Goal: Task Accomplishment & Management: Use online tool/utility

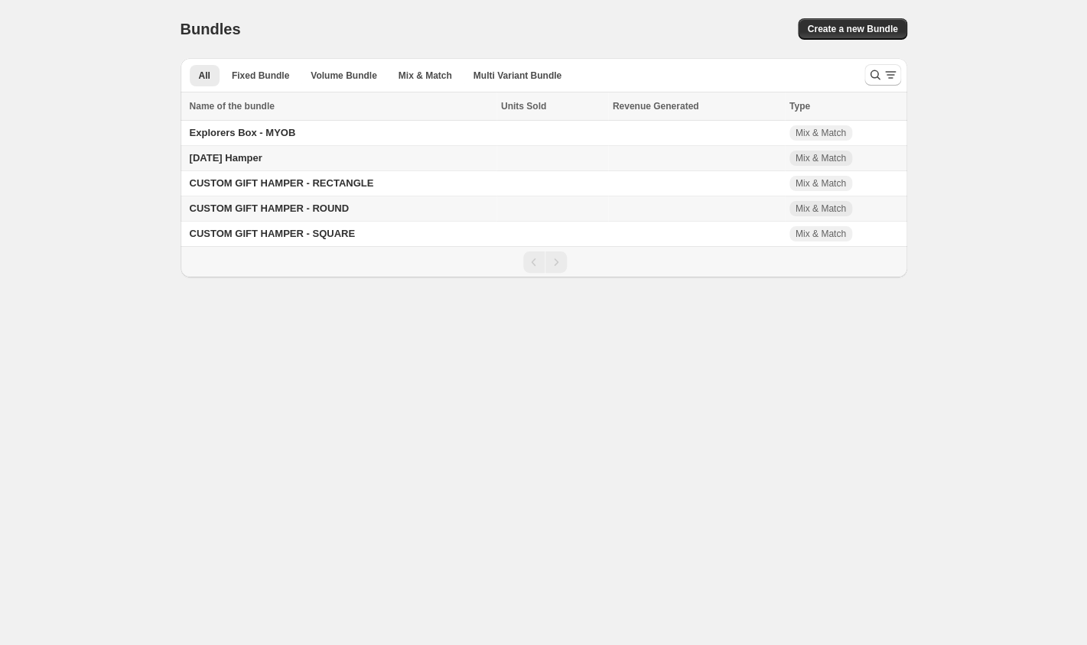
click at [317, 207] on span "CUSTOM GIFT HAMPER - ROUND" at bounding box center [269, 208] width 159 height 11
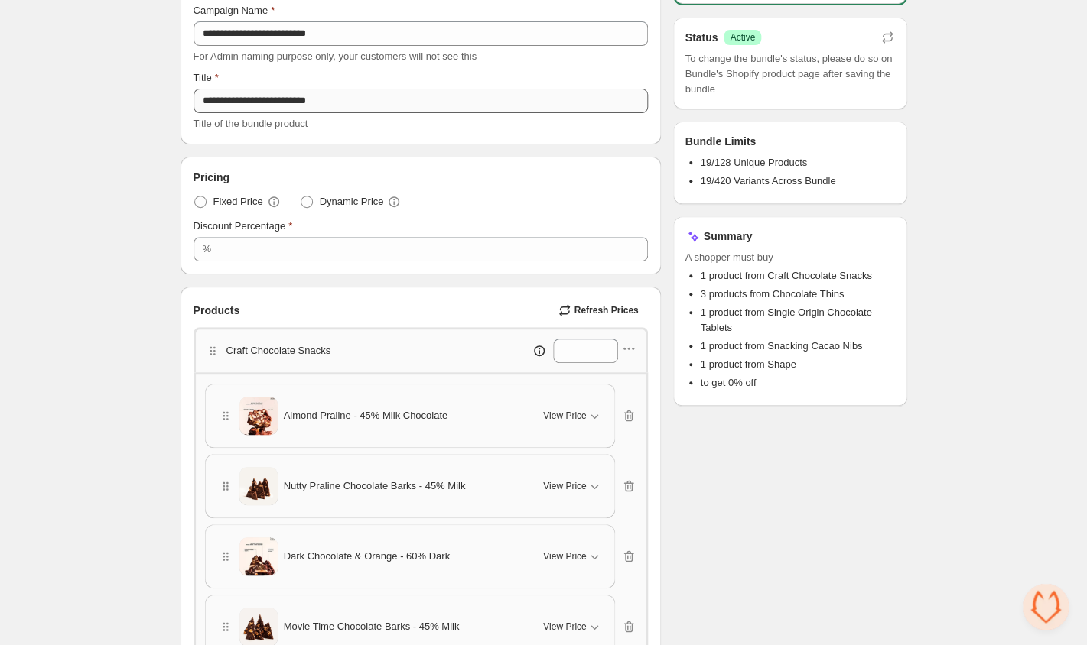
scroll to position [147, 0]
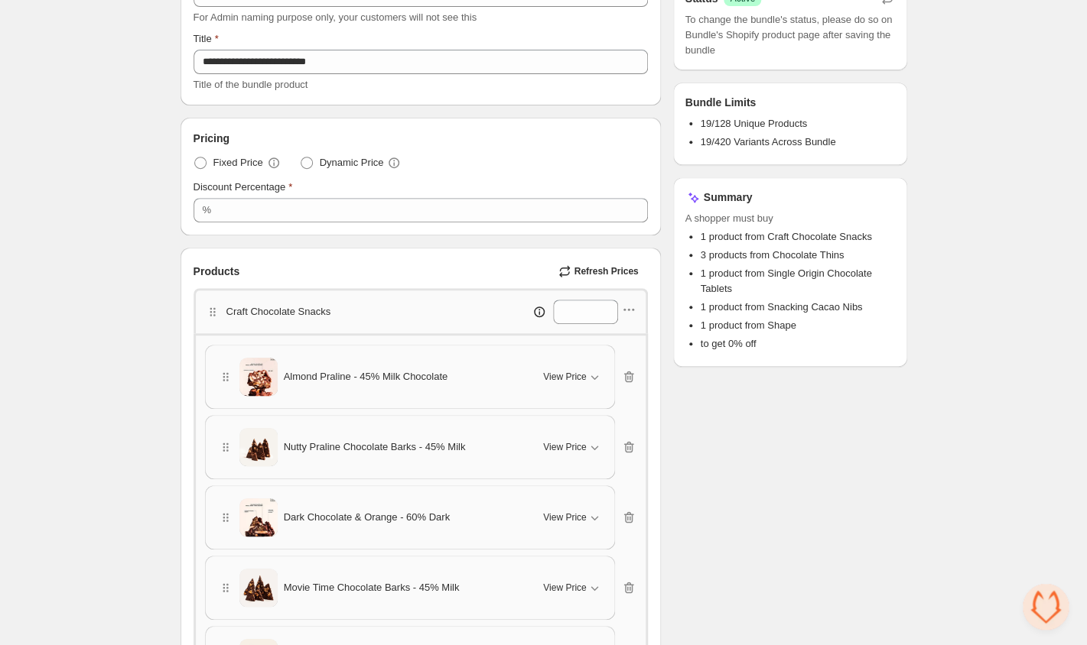
click at [603, 271] on span "Refresh Prices" at bounding box center [605, 271] width 64 height 12
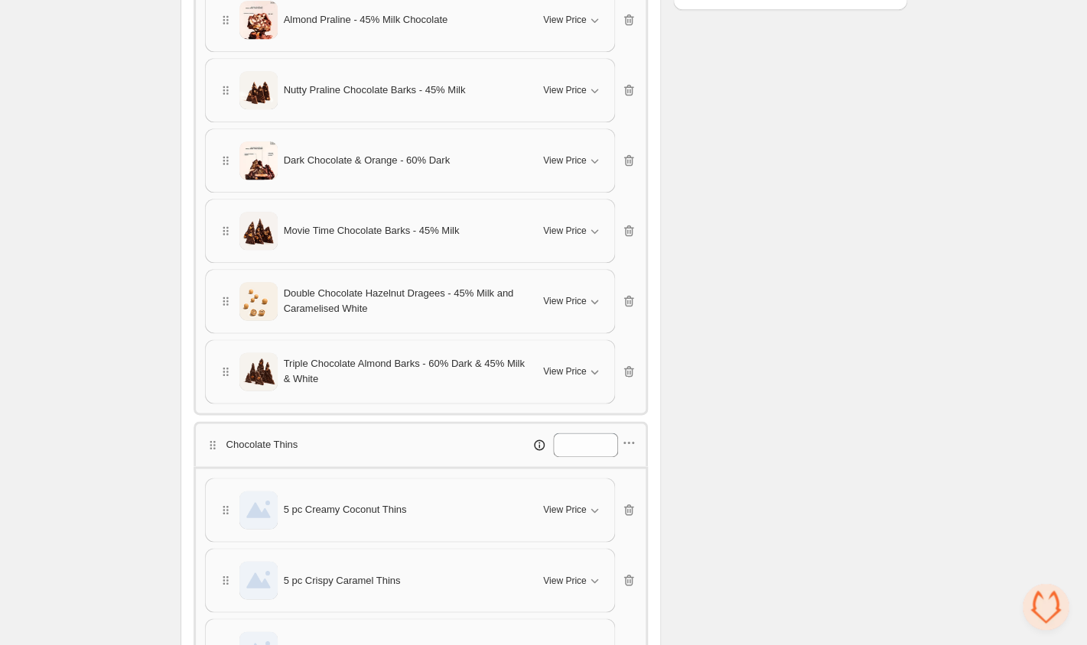
scroll to position [472, 0]
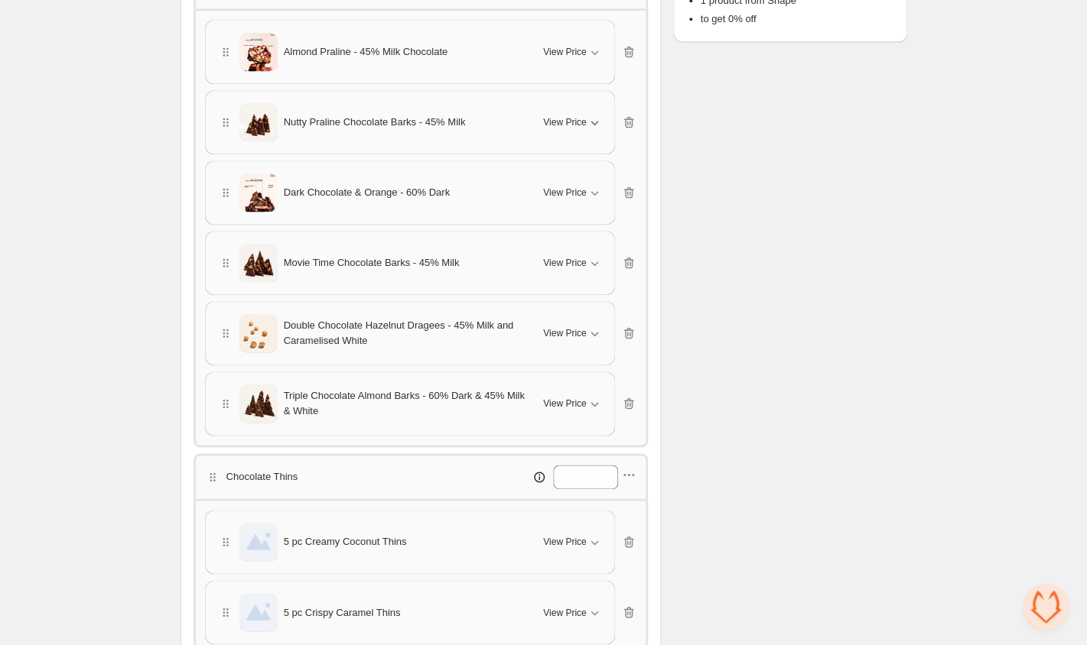
click at [583, 128] on span "View Price" at bounding box center [564, 122] width 43 height 12
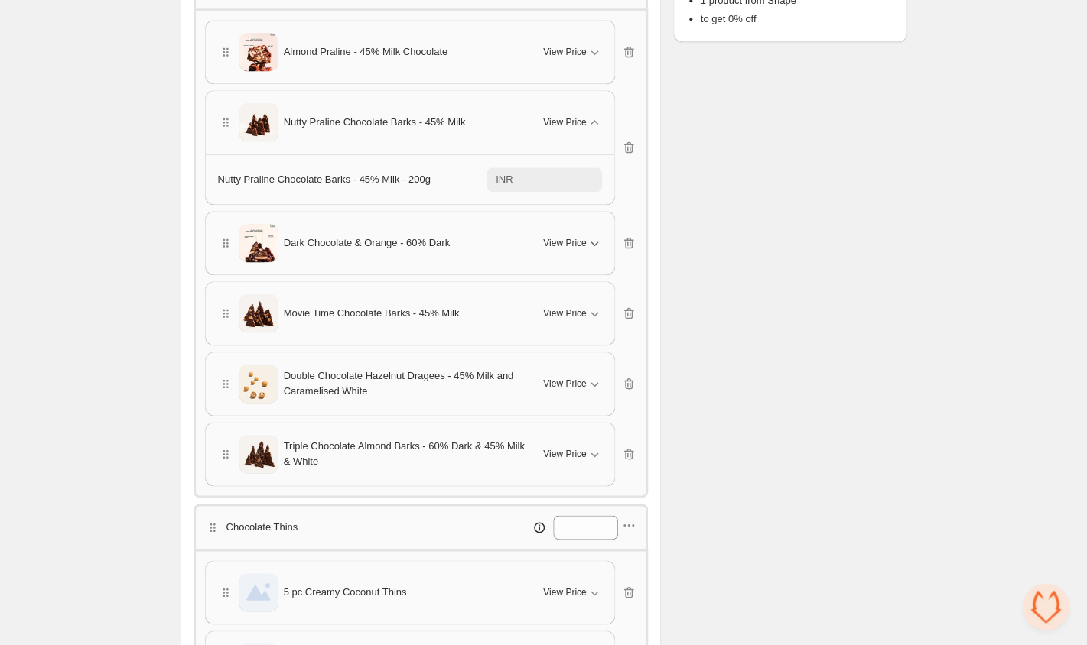
click at [576, 242] on span "View Price" at bounding box center [564, 243] width 43 height 12
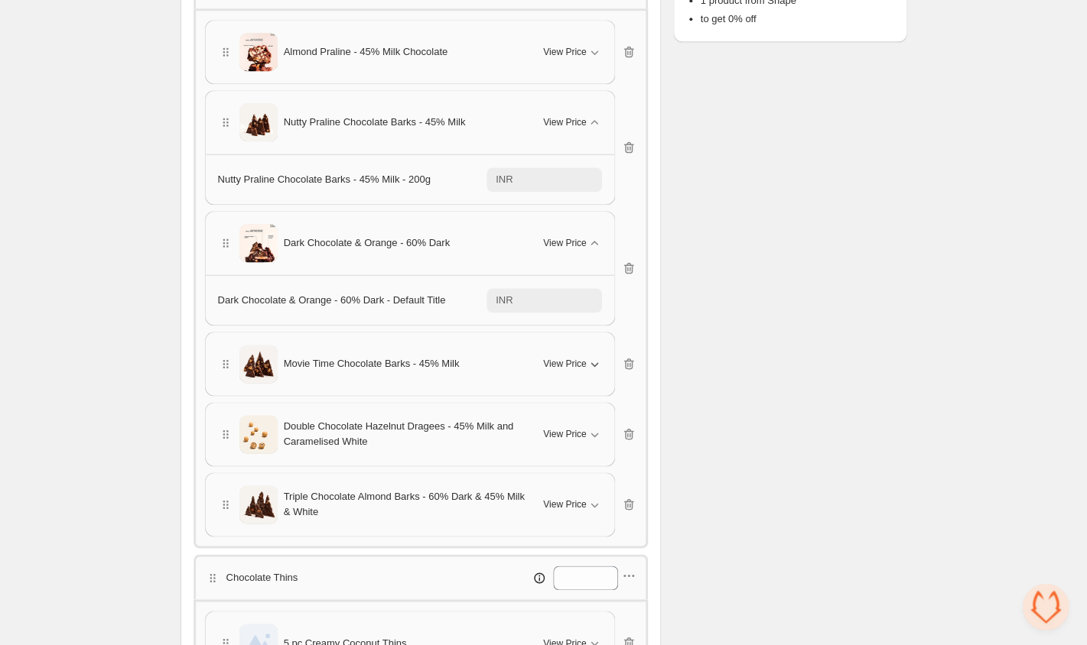
click at [569, 355] on button "View Price" at bounding box center [572, 364] width 76 height 24
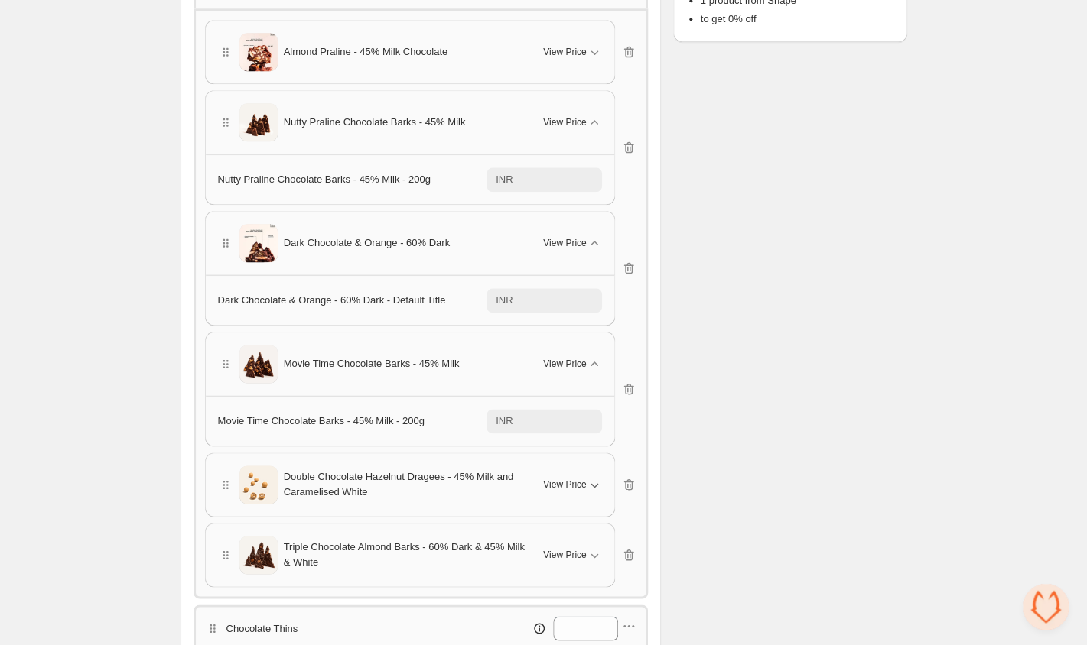
click at [580, 489] on span "View Price" at bounding box center [564, 485] width 43 height 12
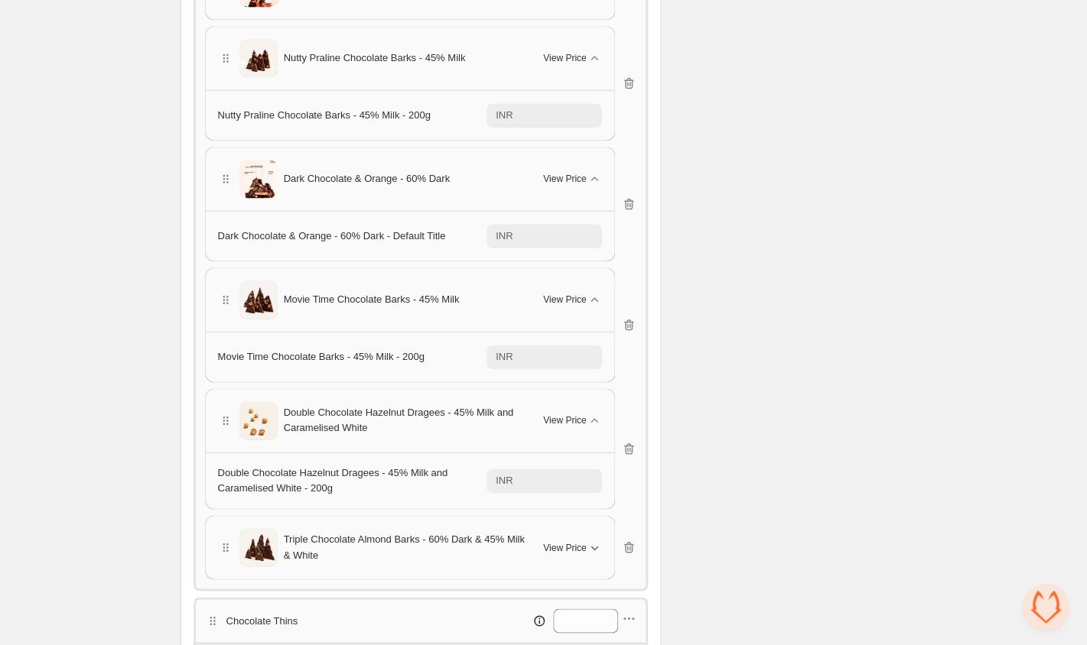
click at [577, 545] on span "View Price" at bounding box center [564, 547] width 43 height 12
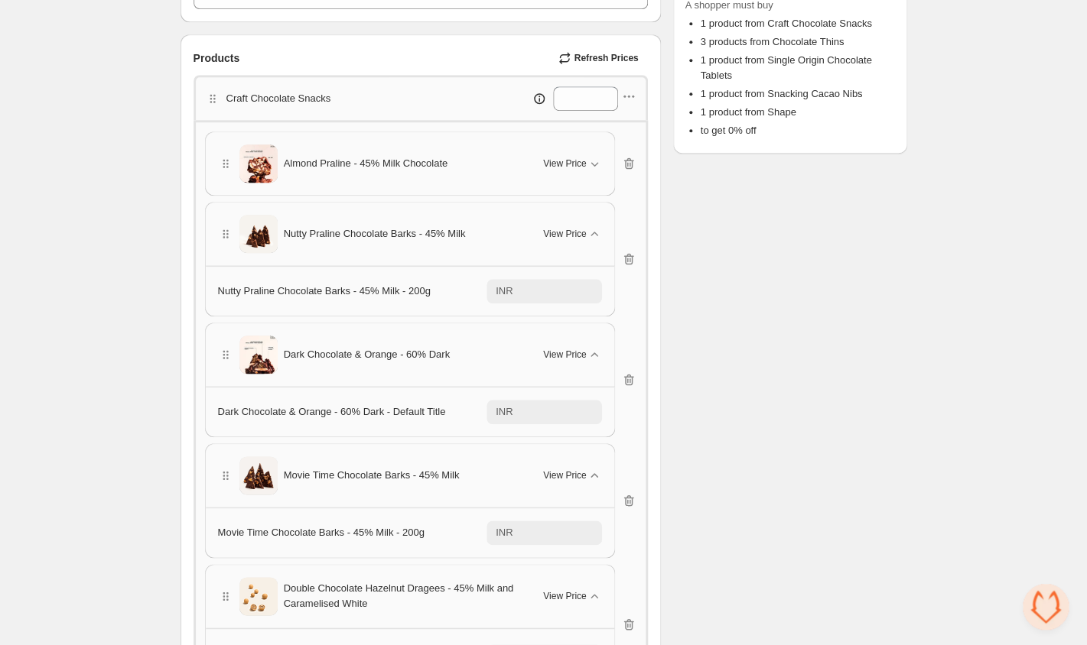
scroll to position [340, 0]
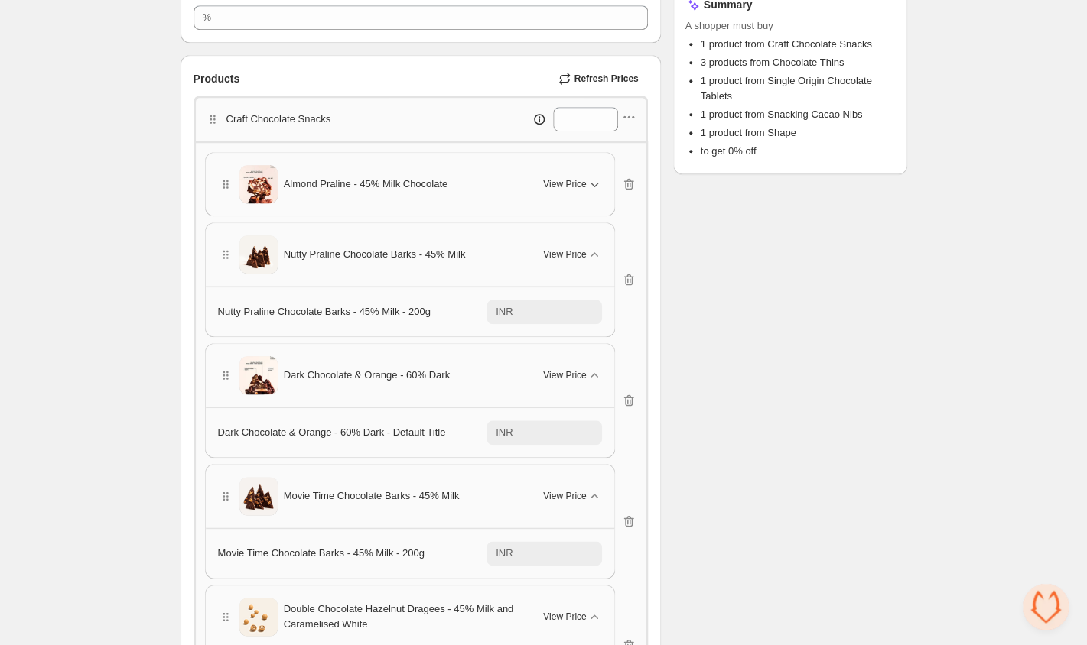
click at [583, 190] on div "View Price" at bounding box center [572, 184] width 58 height 15
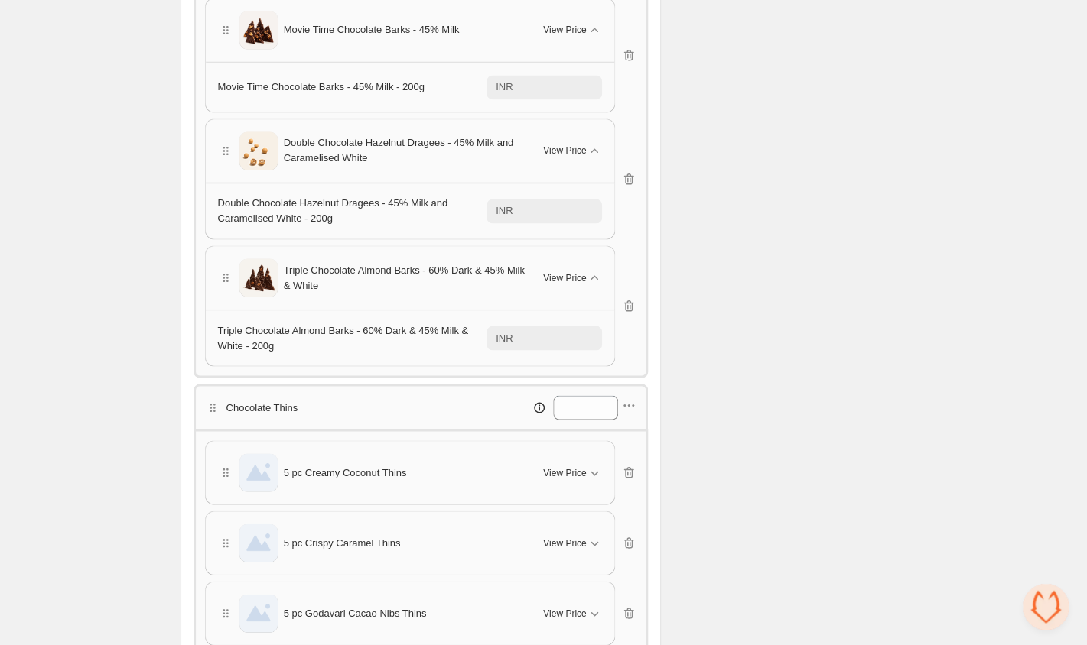
scroll to position [965, 0]
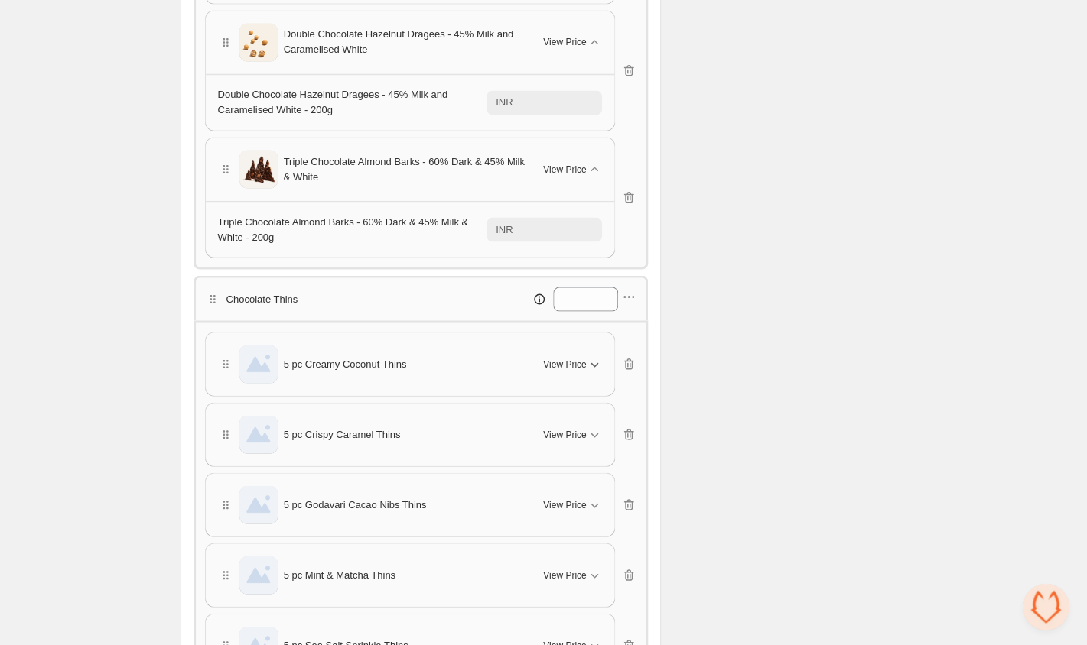
click at [562, 369] on span "View Price" at bounding box center [564, 364] width 43 height 12
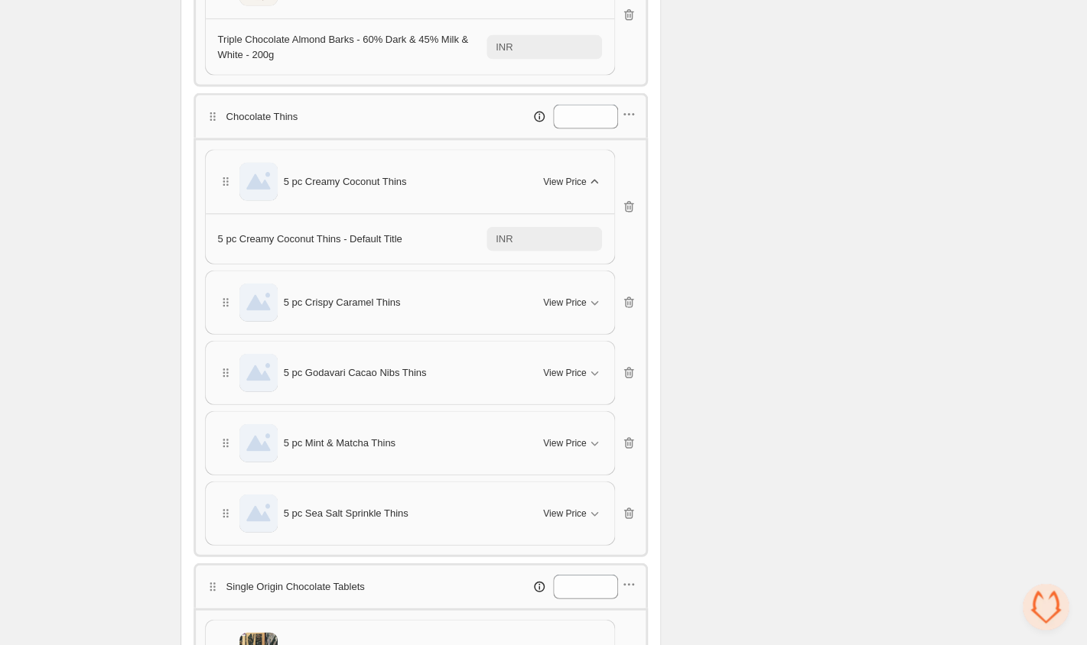
scroll to position [1179, 0]
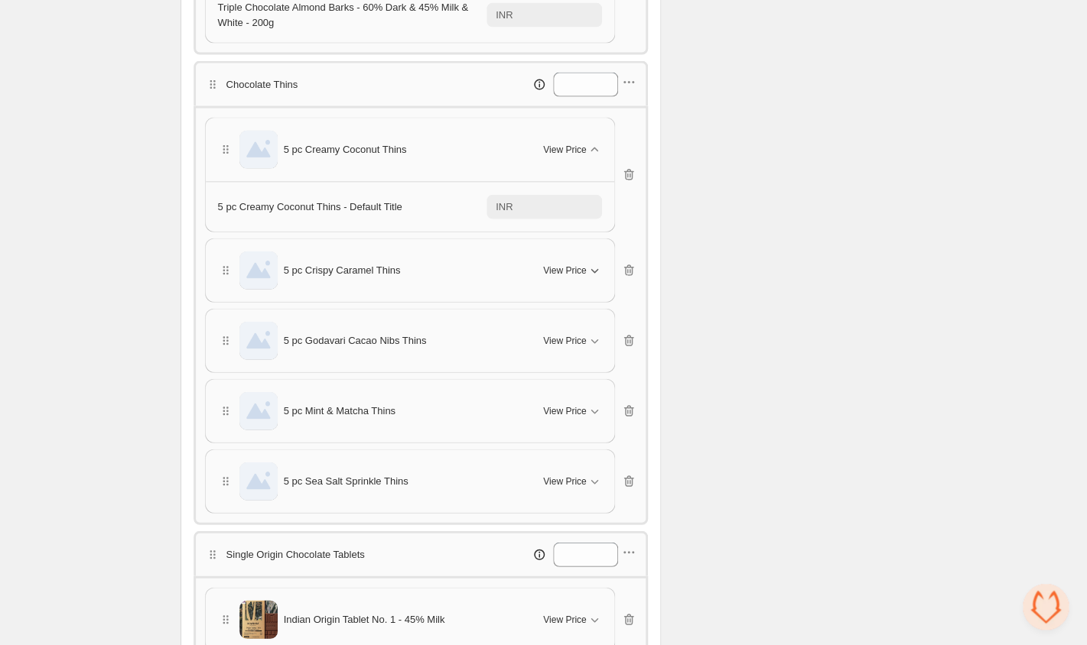
click at [571, 265] on span "View Price" at bounding box center [564, 271] width 43 height 12
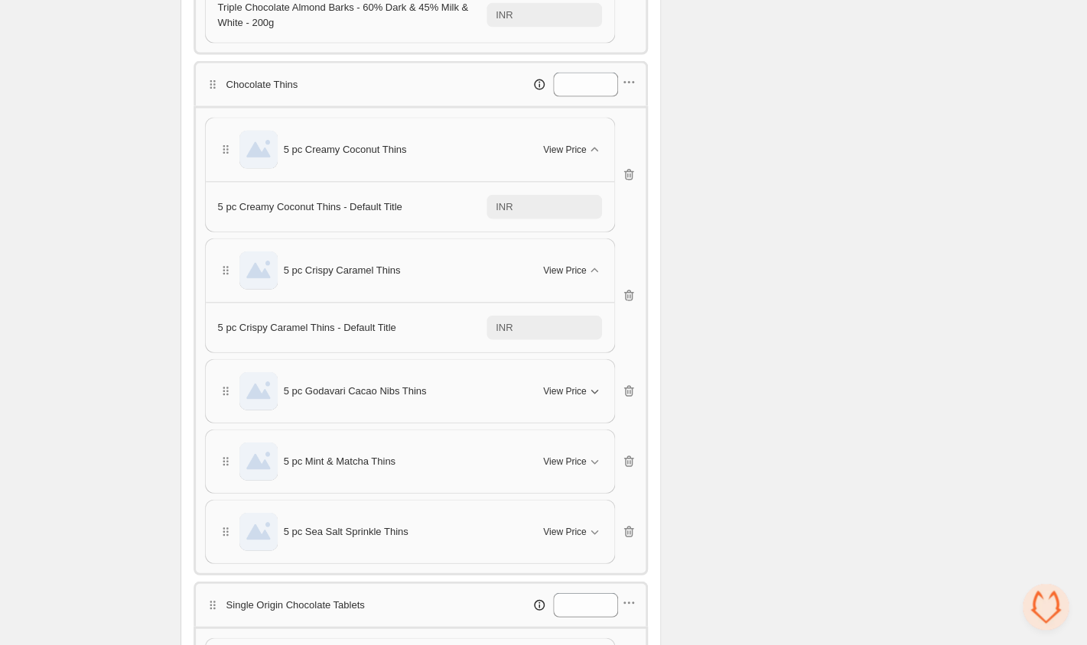
click at [565, 397] on span "View Price" at bounding box center [564, 391] width 43 height 12
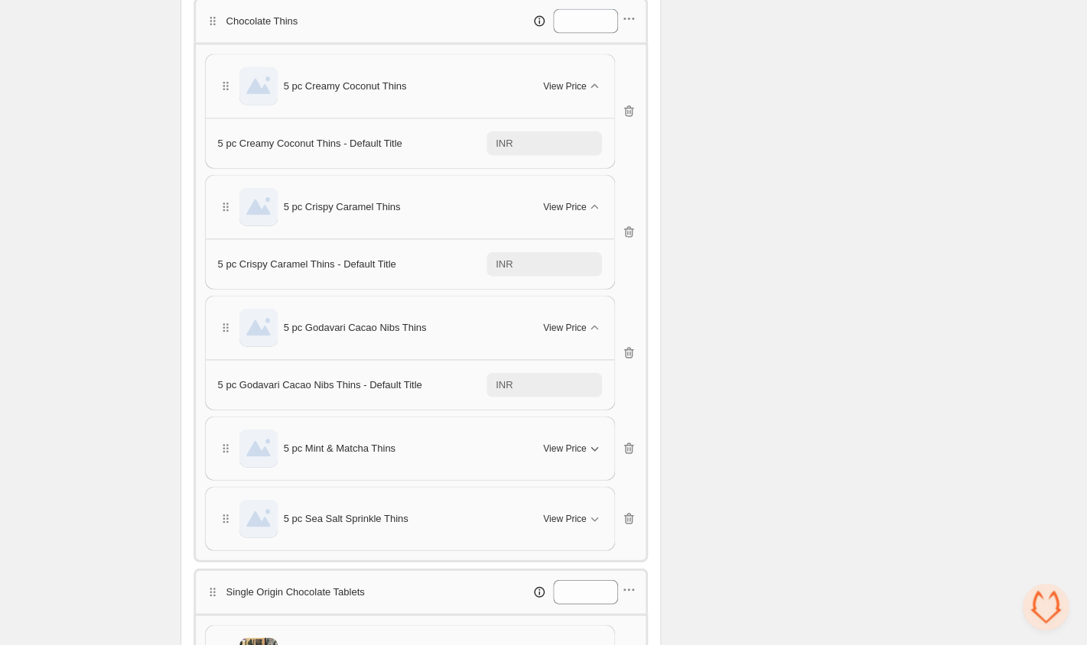
click at [566, 440] on button "View Price" at bounding box center [572, 449] width 76 height 24
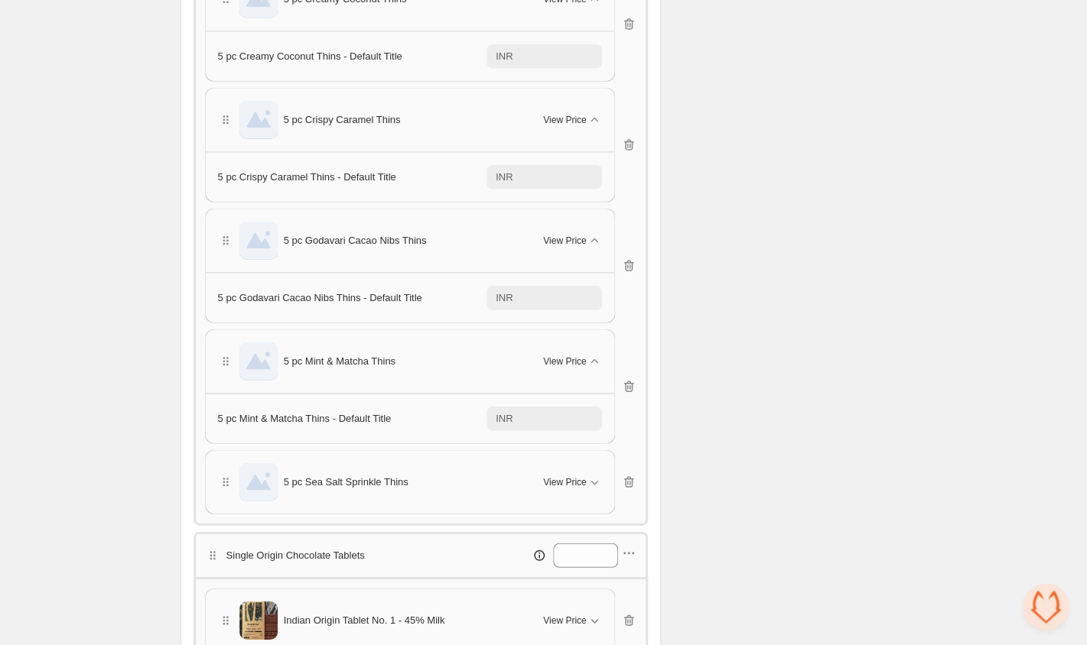
click at [567, 469] on div "5 pc Sea Salt Sprinkle Thins View Price" at bounding box center [410, 482] width 384 height 38
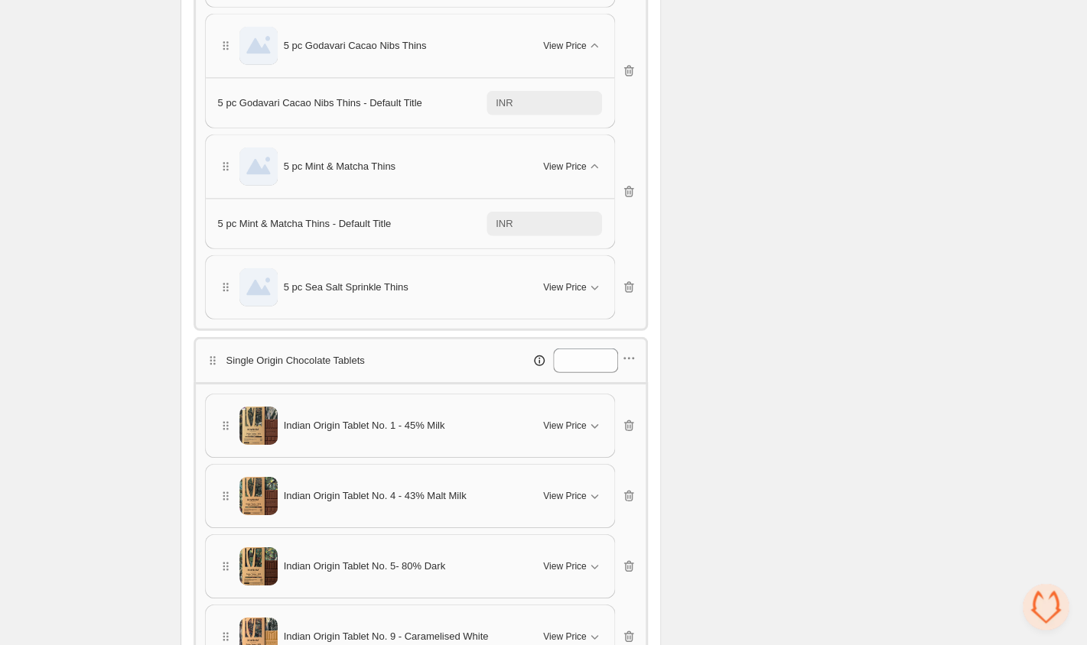
scroll to position [1540, 0]
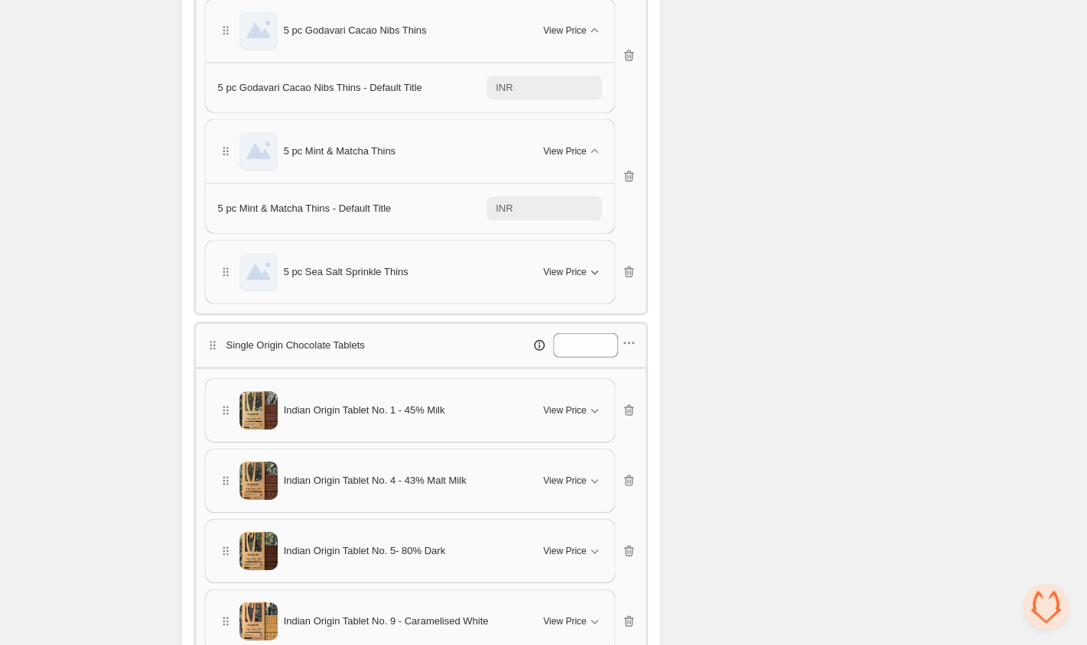
click at [574, 272] on span "View Price" at bounding box center [564, 272] width 43 height 12
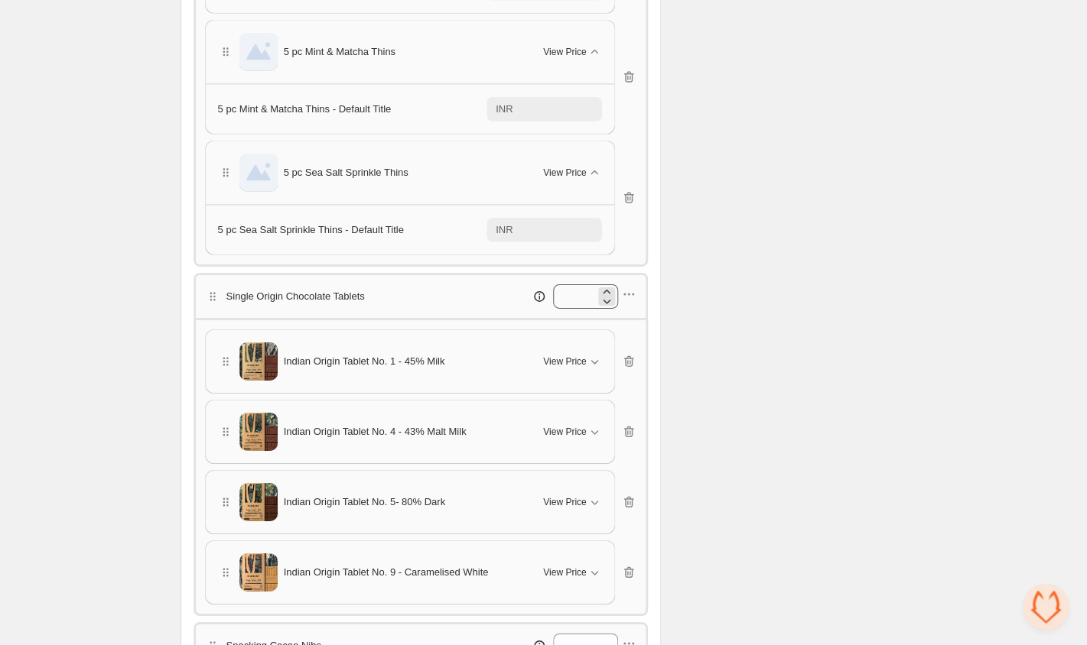
scroll to position [1686, 0]
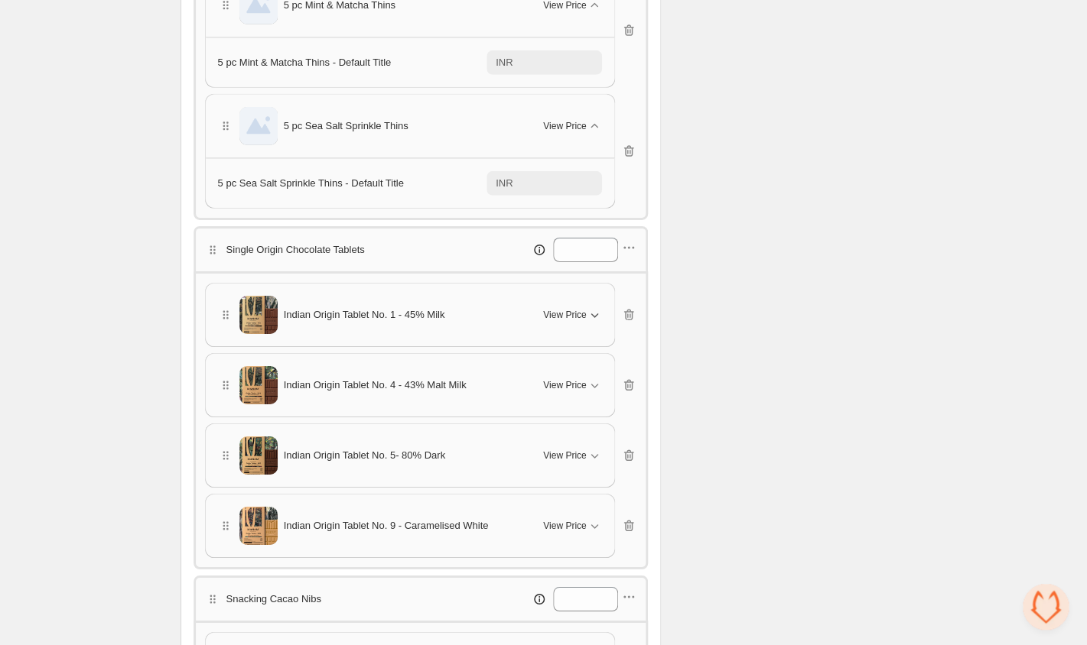
click at [574, 307] on button "View Price" at bounding box center [572, 315] width 76 height 24
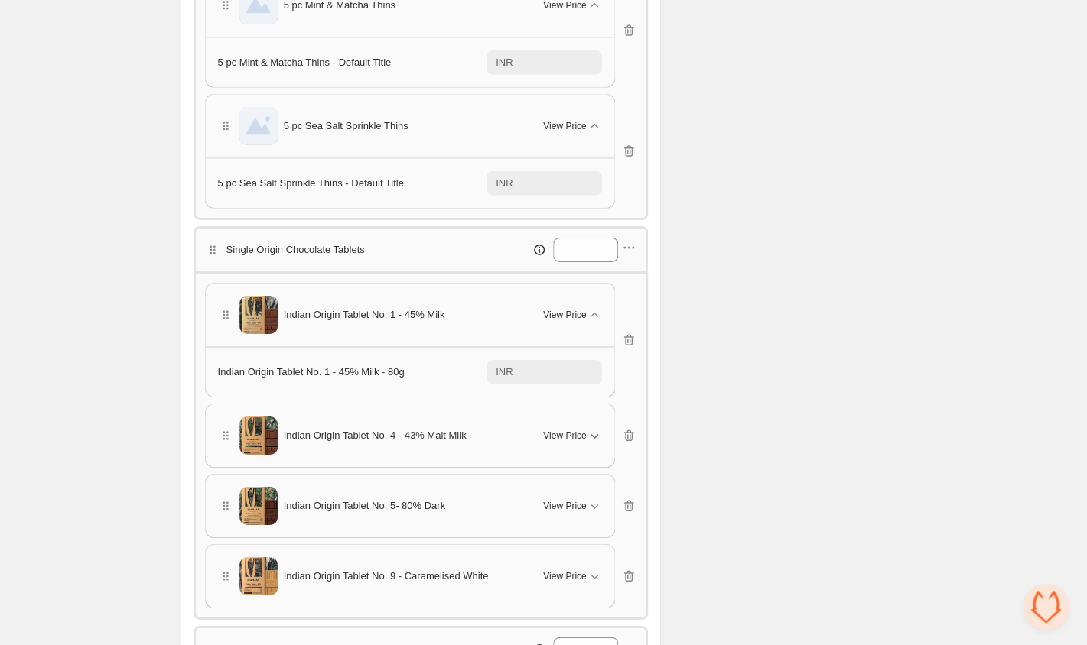
click at [575, 441] on span "View Price" at bounding box center [564, 436] width 43 height 12
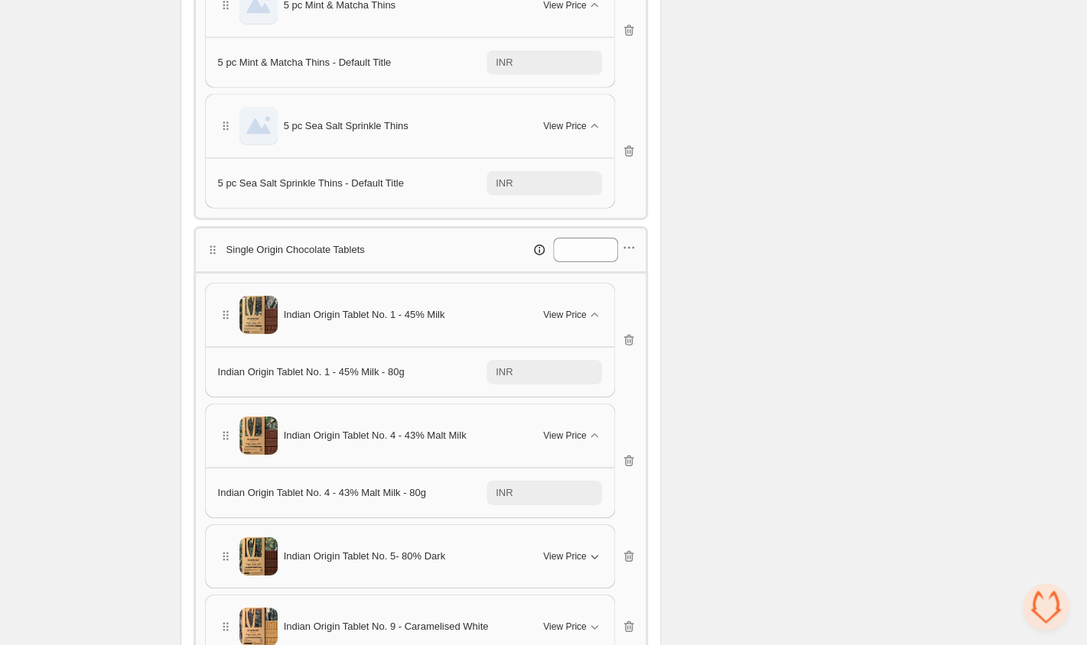
click at [567, 562] on span "View Price" at bounding box center [564, 557] width 43 height 12
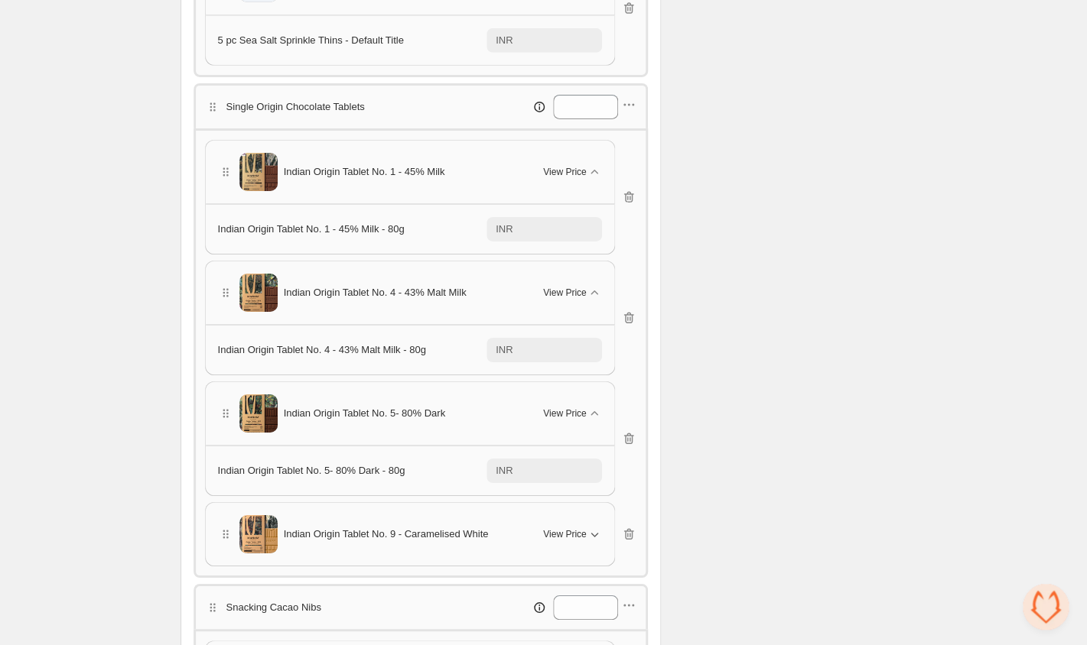
click at [569, 528] on div "View Price" at bounding box center [572, 534] width 58 height 15
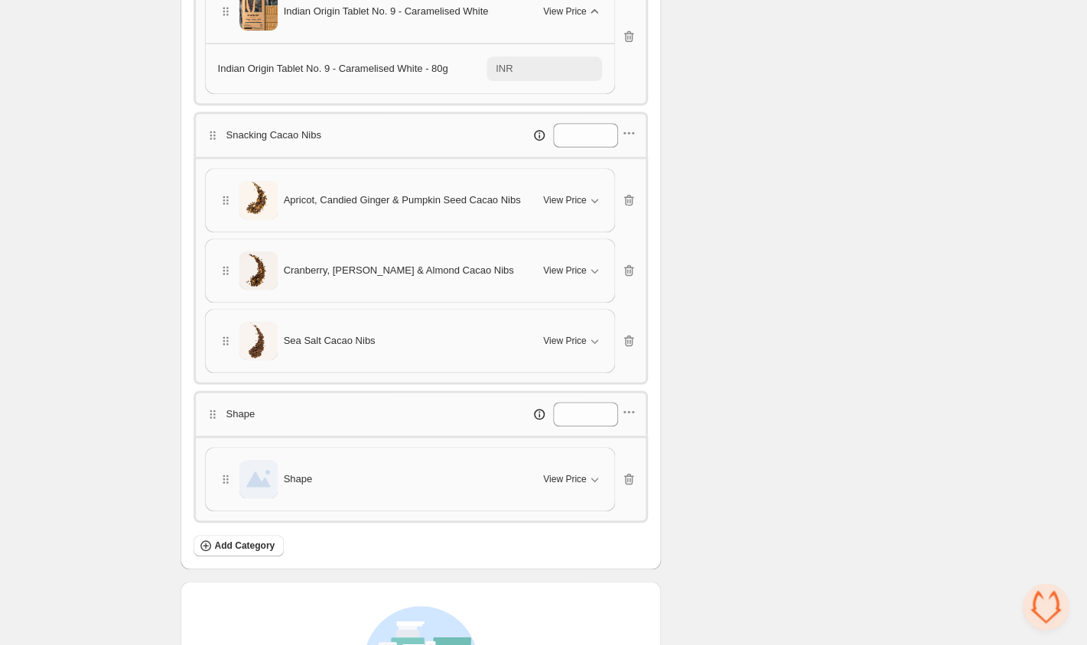
scroll to position [2364, 0]
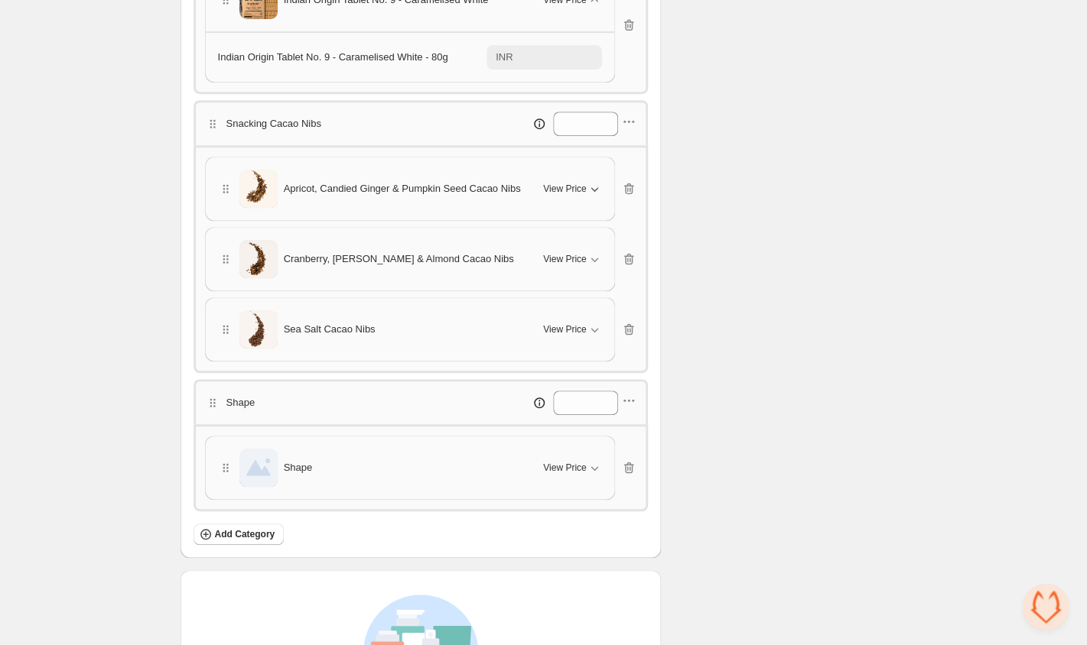
click at [571, 184] on span "View Price" at bounding box center [564, 189] width 43 height 12
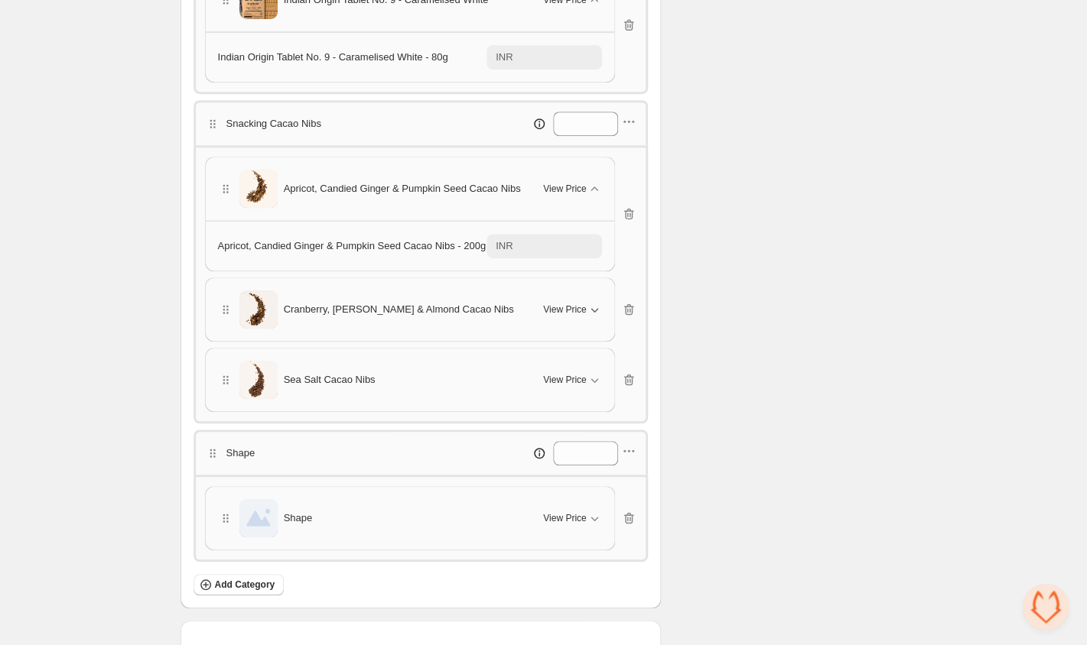
click at [560, 316] on span "View Price" at bounding box center [564, 310] width 43 height 12
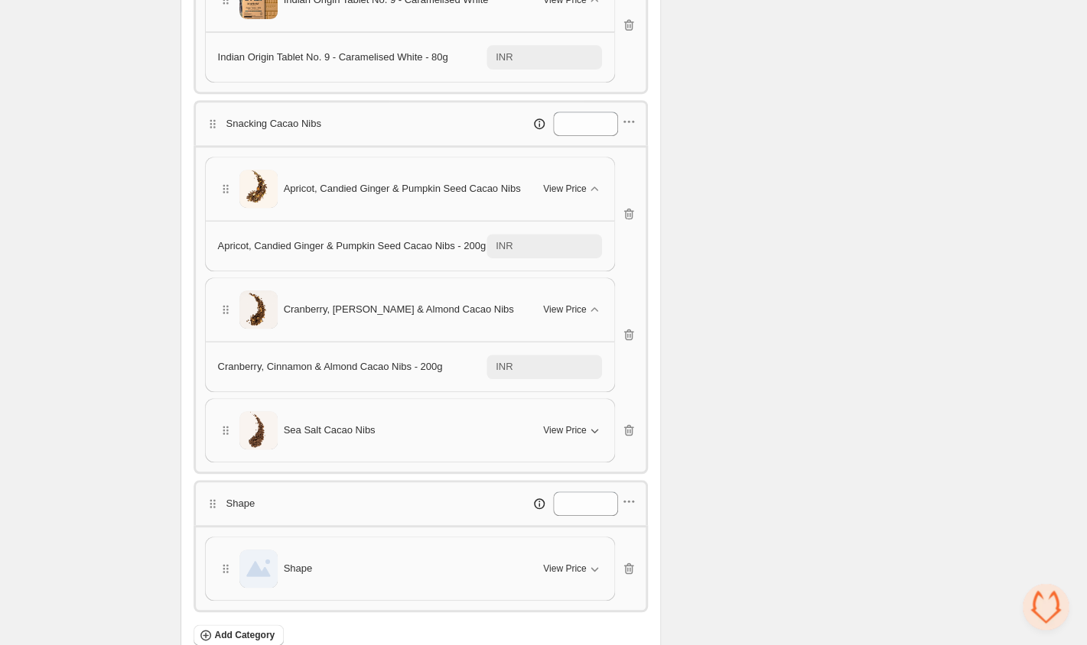
click at [567, 433] on span "View Price" at bounding box center [564, 430] width 43 height 12
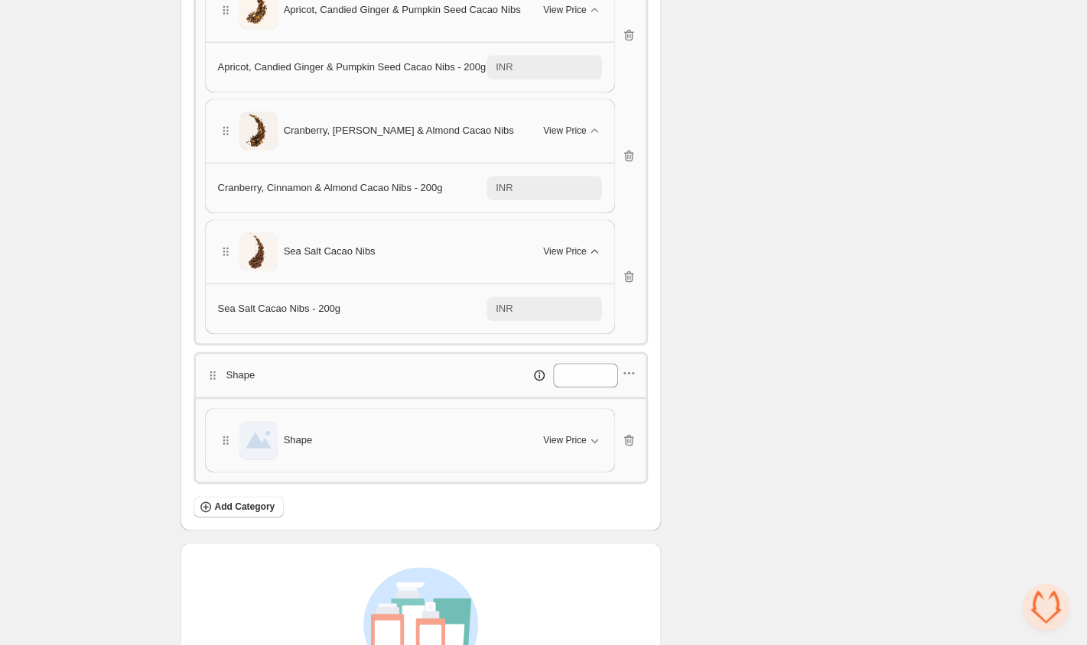
scroll to position [2549, 0]
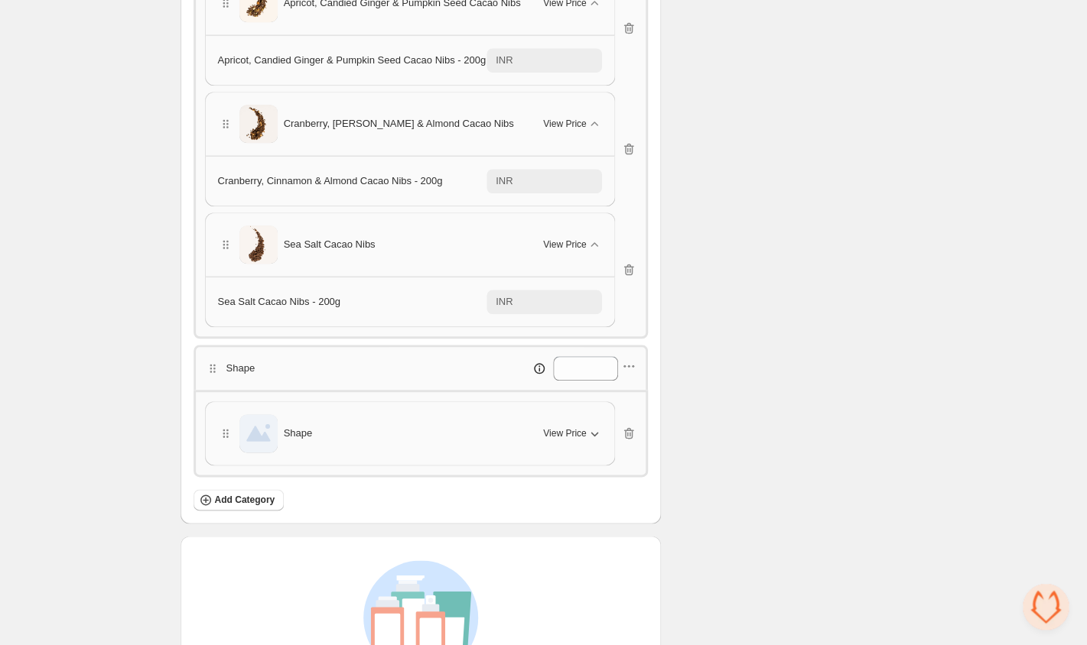
click at [567, 434] on span "View Price" at bounding box center [564, 433] width 43 height 12
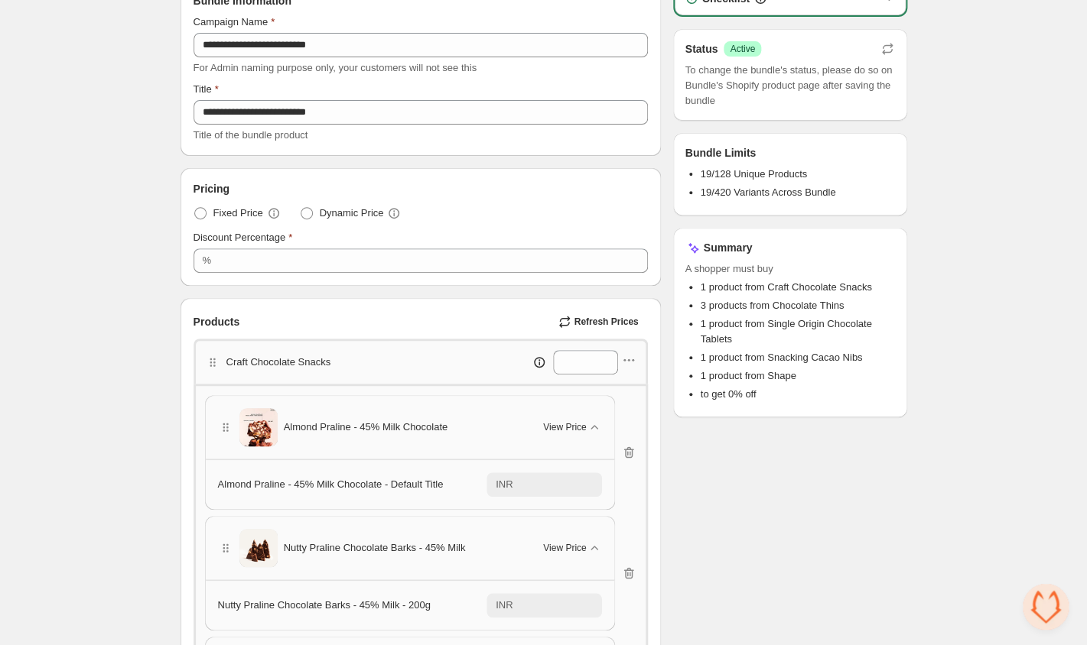
scroll to position [155, 0]
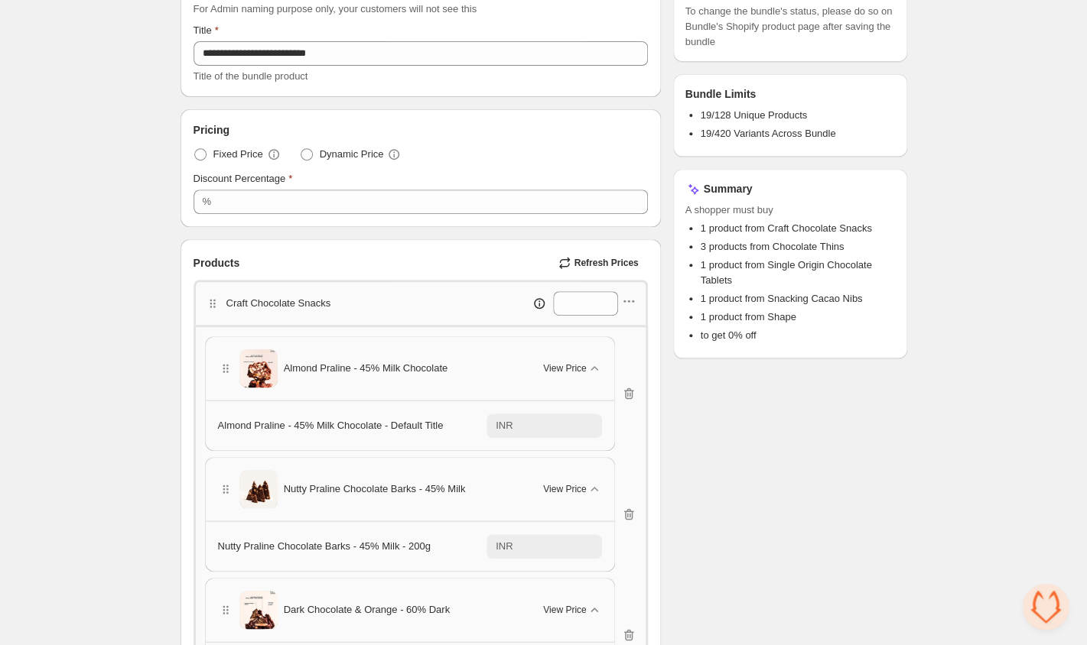
click at [591, 265] on span "Refresh Prices" at bounding box center [605, 263] width 64 height 12
type input "***"
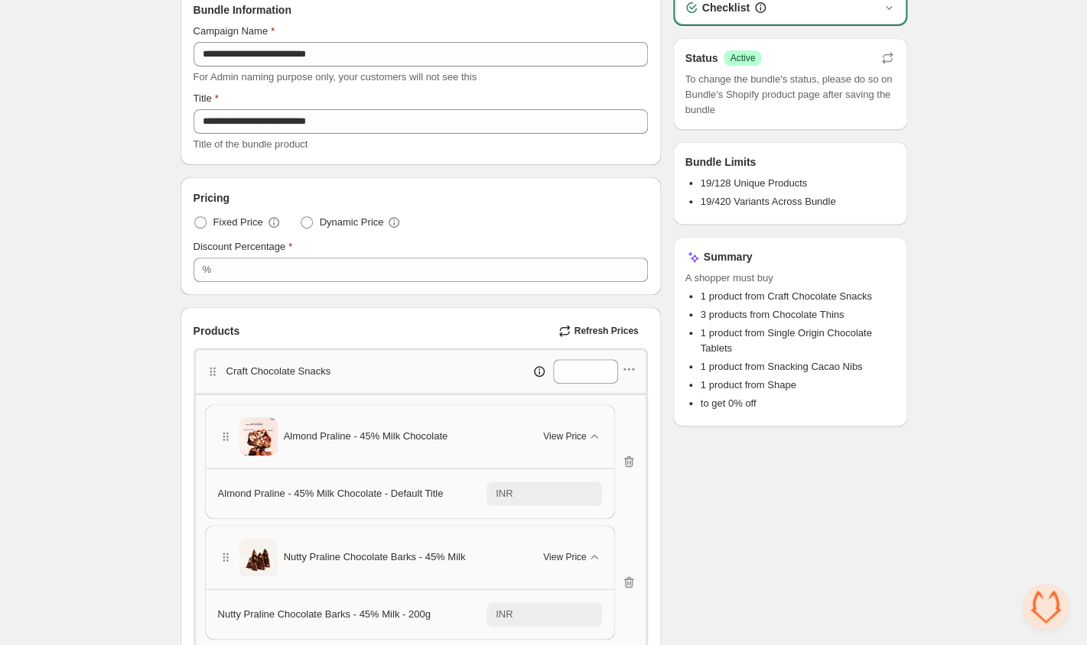
scroll to position [0, 0]
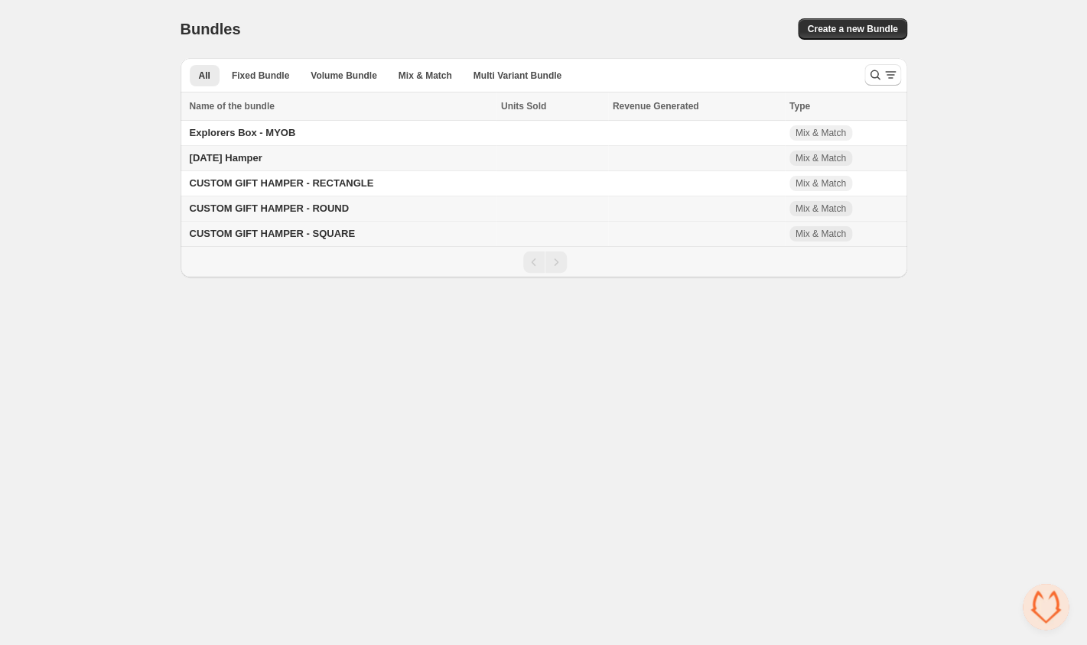
click at [282, 236] on span "CUSTOM GIFT HAMPER - SQUARE" at bounding box center [272, 233] width 165 height 11
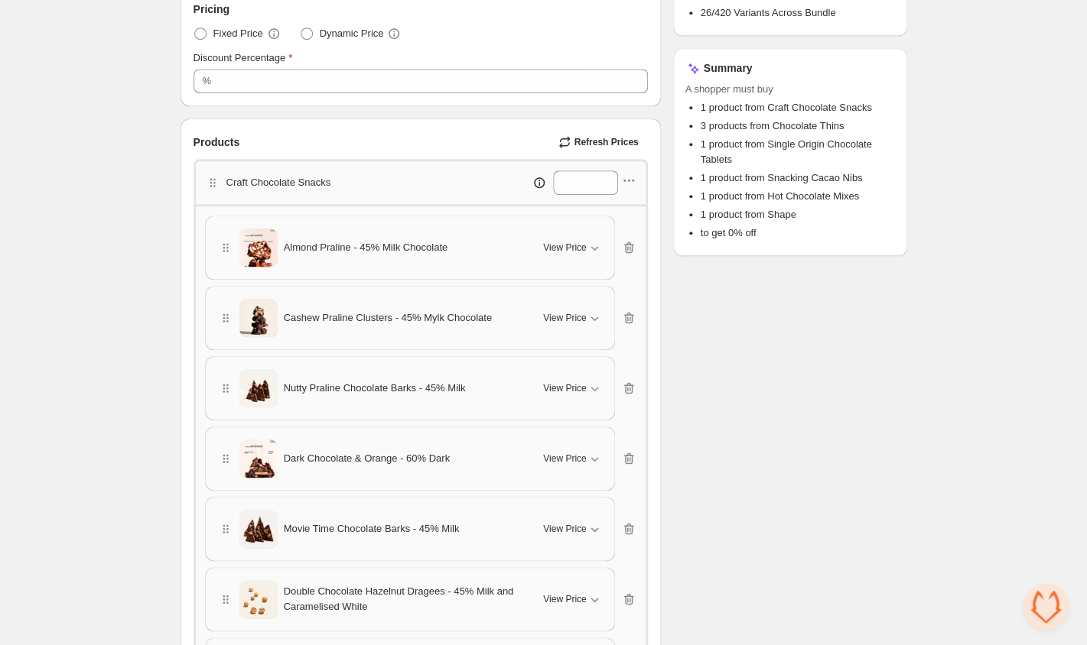
scroll to position [334, 0]
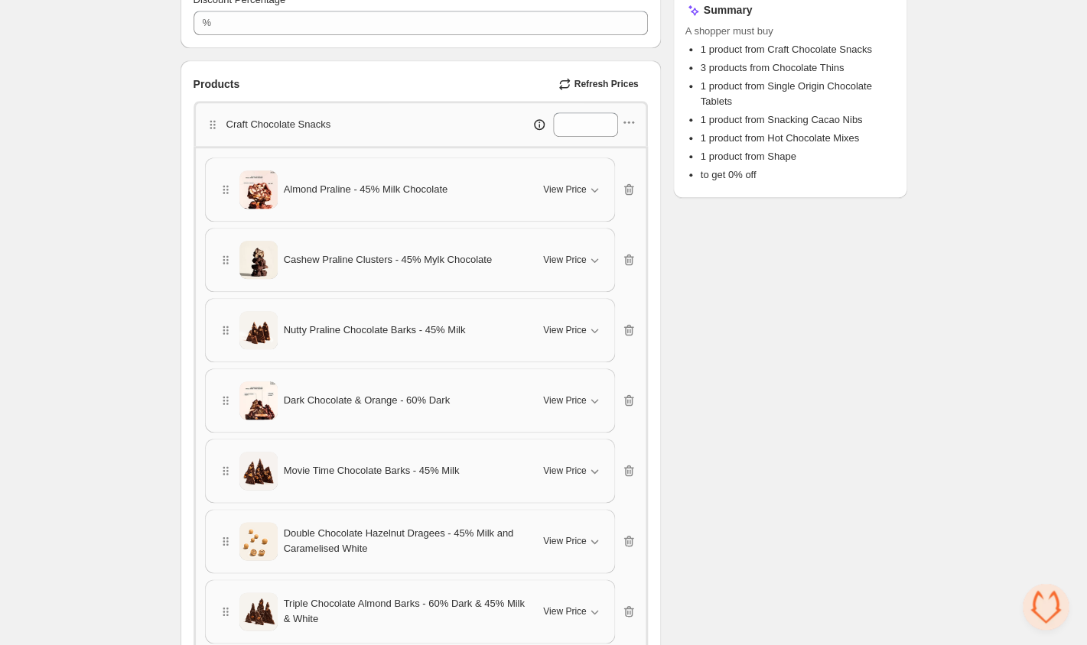
click at [599, 89] on span "Refresh Prices" at bounding box center [605, 84] width 64 height 12
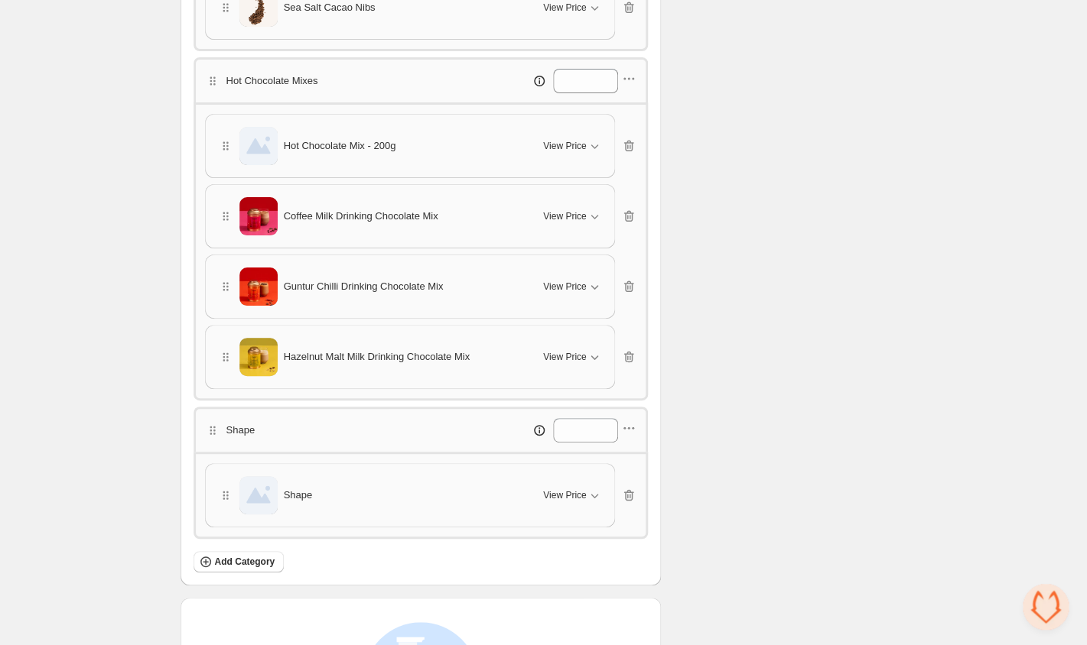
scroll to position [2180, 0]
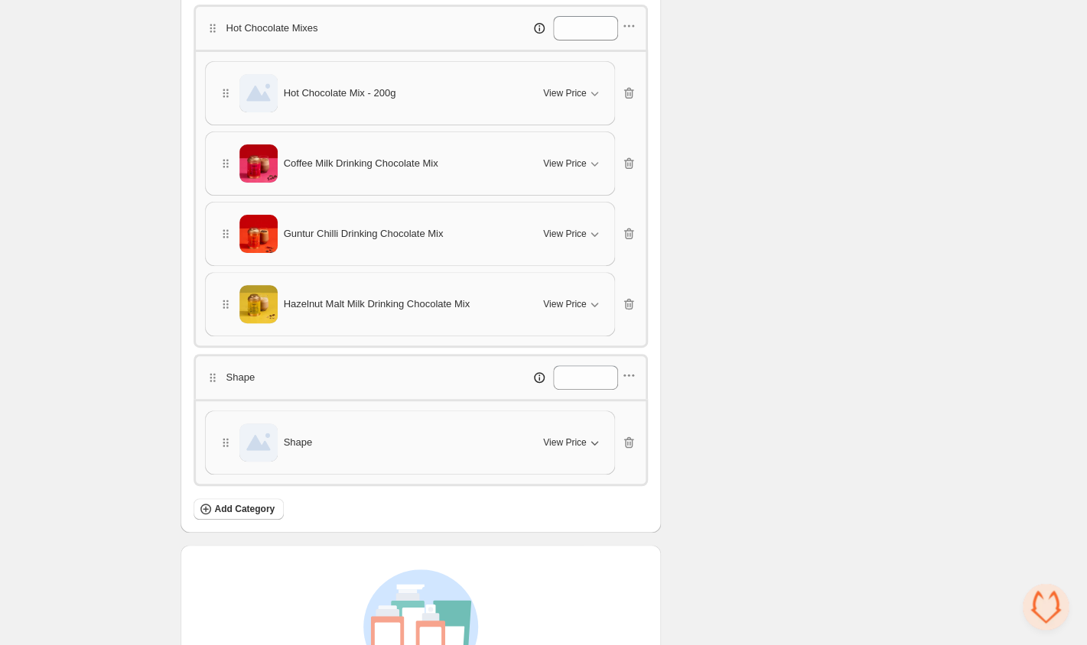
click at [554, 440] on span "View Price" at bounding box center [564, 443] width 43 height 12
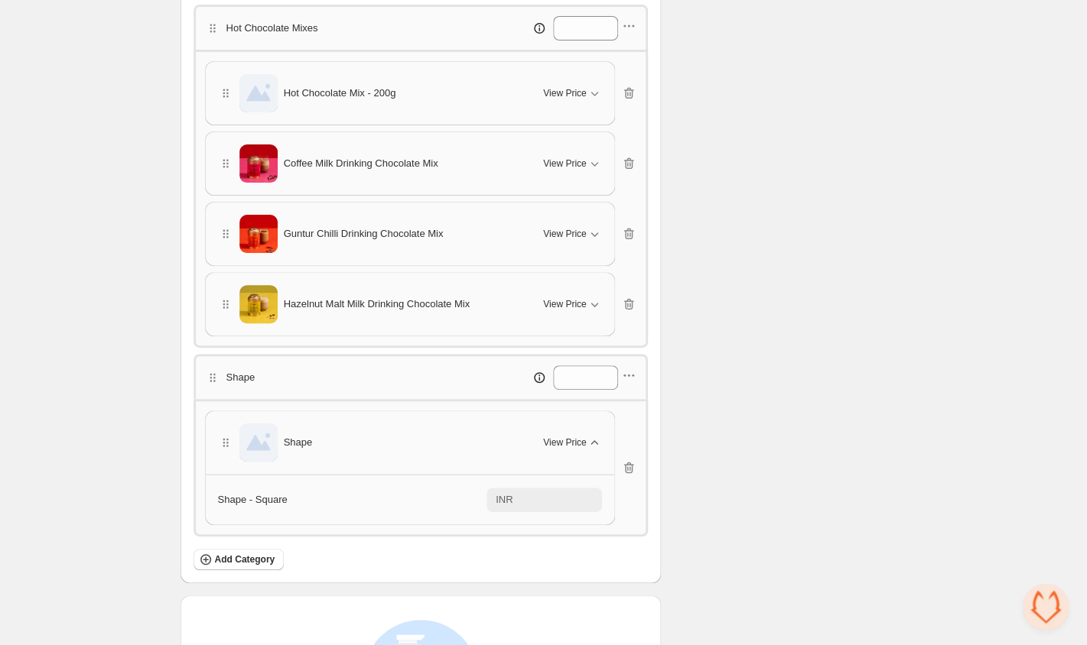
click at [554, 440] on span "View Price" at bounding box center [564, 443] width 43 height 12
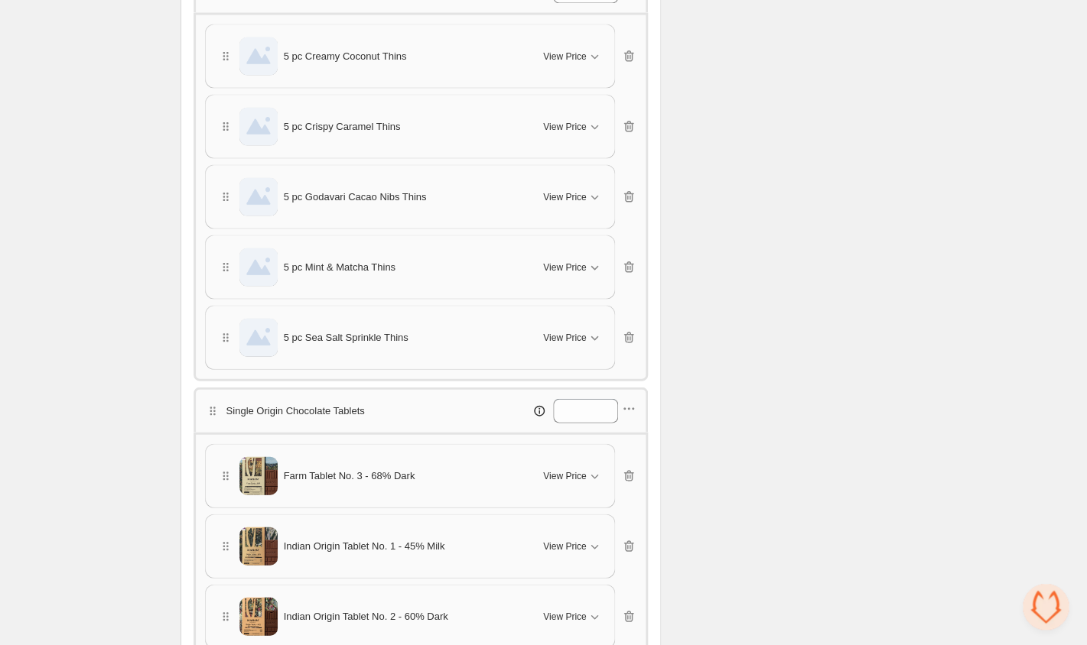
scroll to position [0, 0]
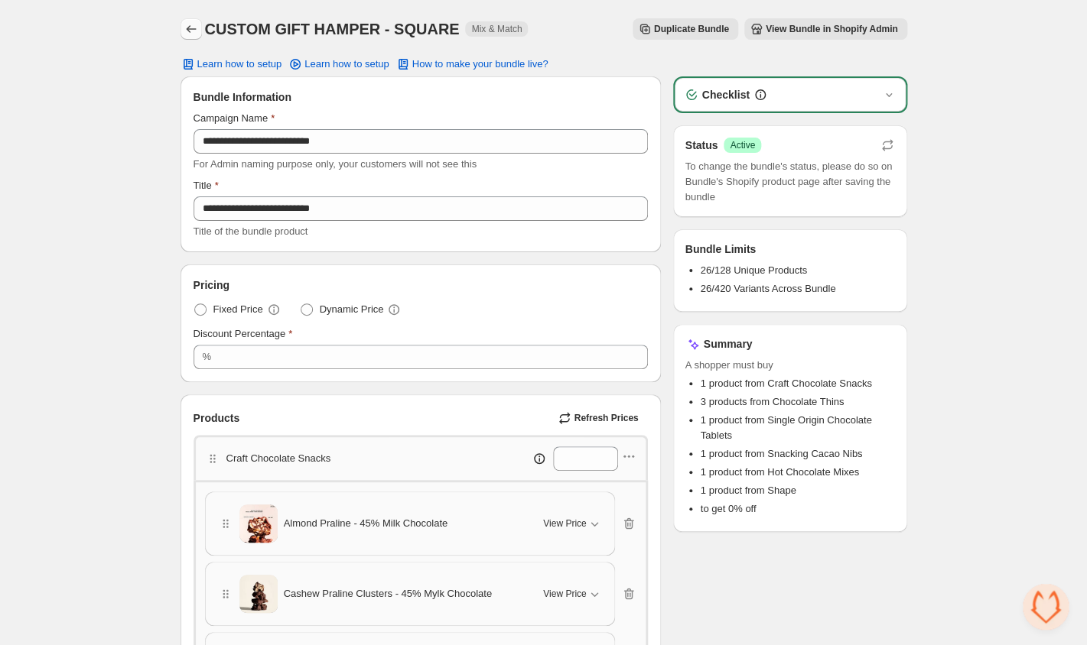
click at [197, 37] on icon "Back" at bounding box center [191, 28] width 15 height 15
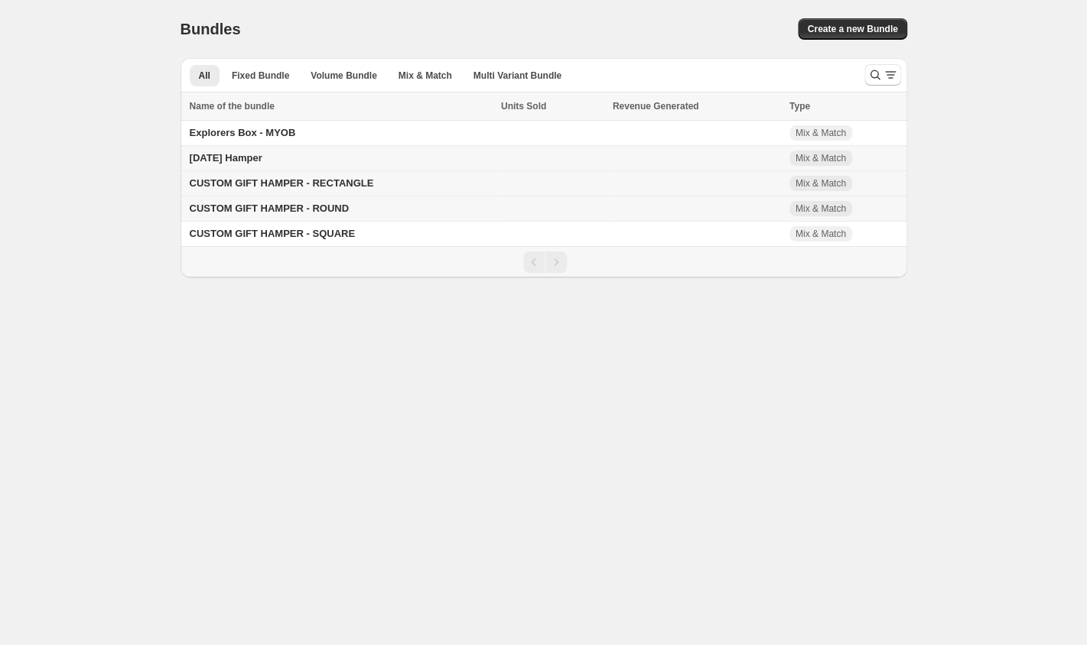
click at [310, 187] on span "CUSTOM GIFT HAMPER - RECTANGLE" at bounding box center [282, 182] width 184 height 11
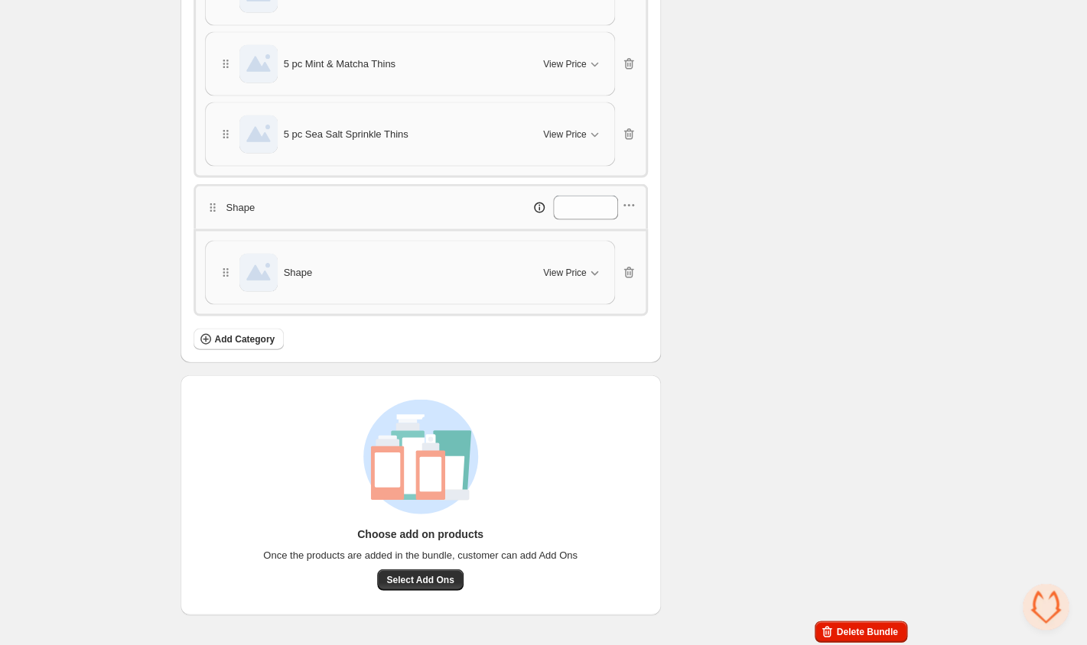
scroll to position [1024, 0]
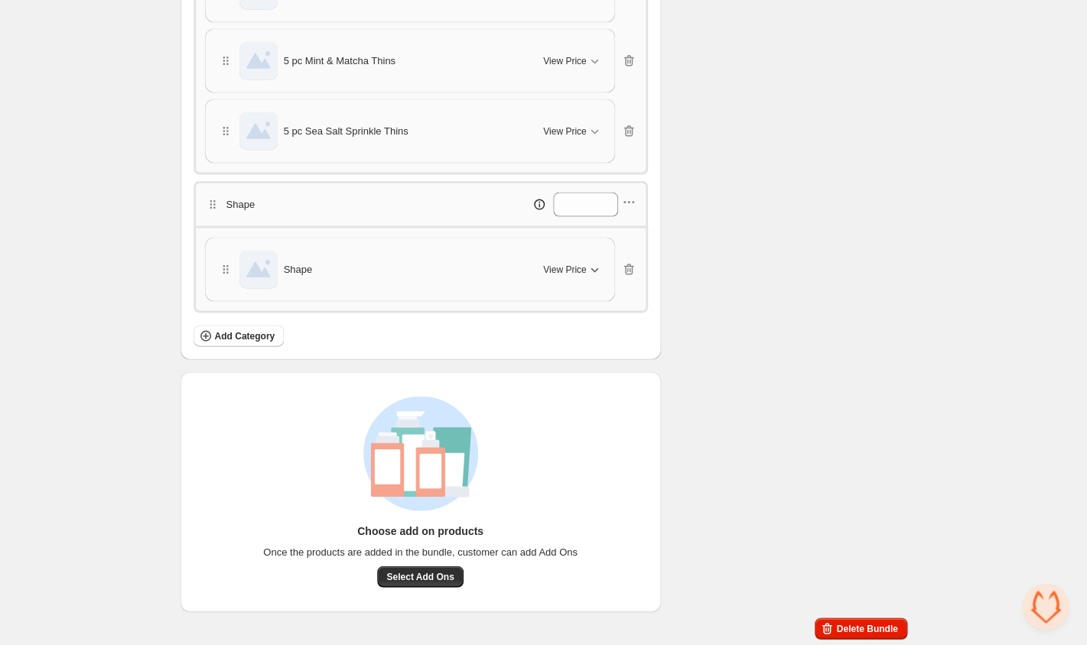
click at [586, 278] on button "View Price" at bounding box center [572, 269] width 76 height 24
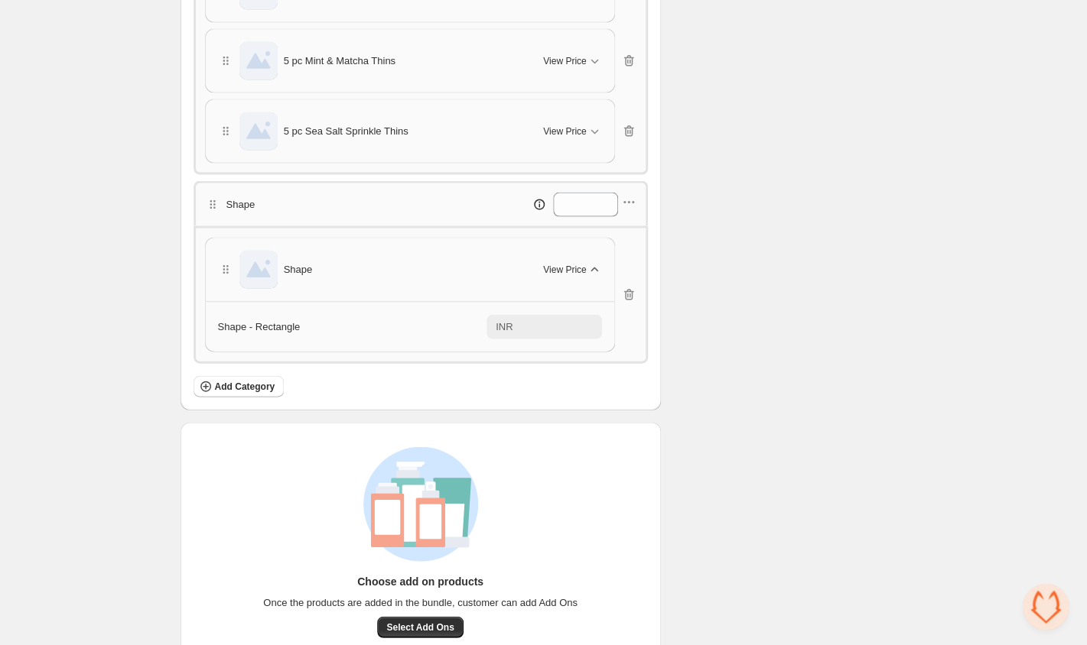
click at [585, 276] on div "View Price" at bounding box center [572, 269] width 58 height 15
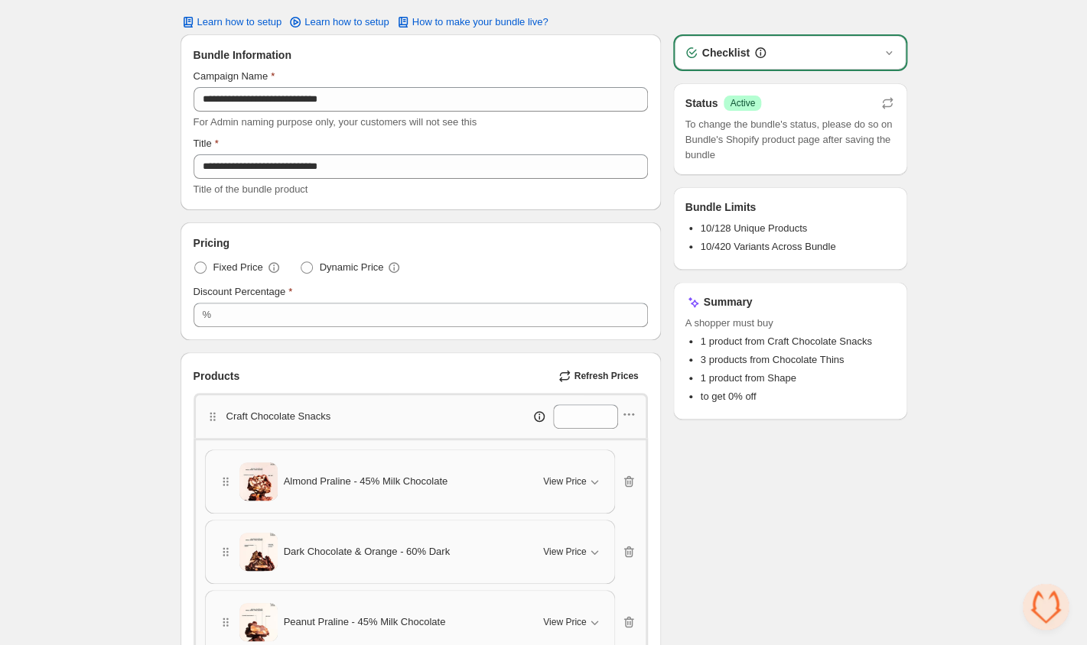
scroll to position [108, 0]
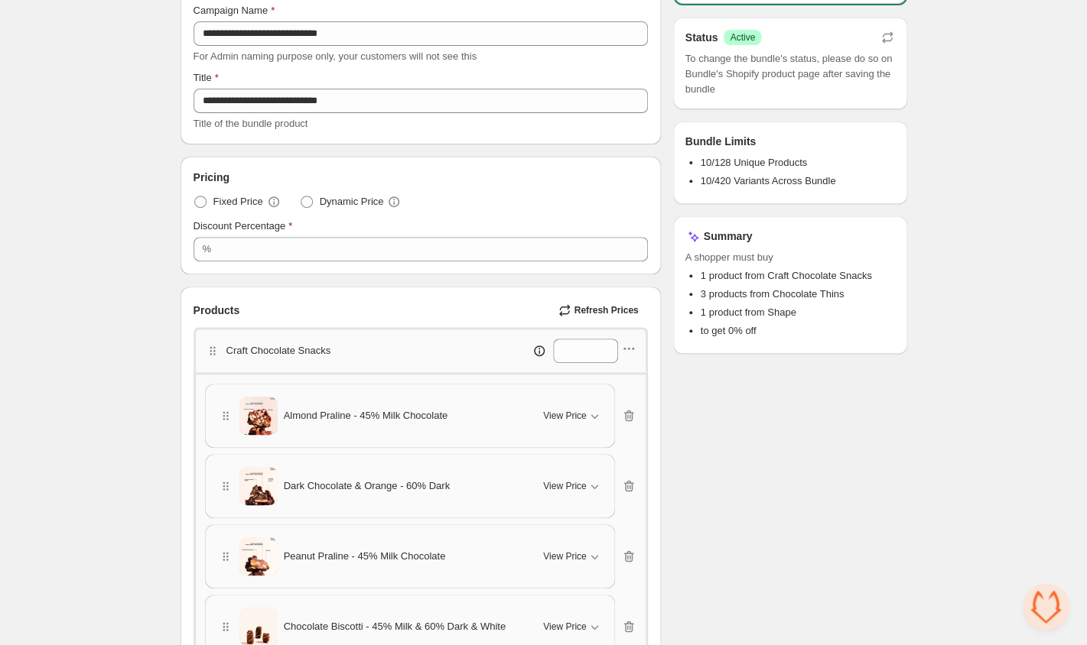
click at [599, 302] on button "Refresh Prices" at bounding box center [599, 310] width 95 height 21
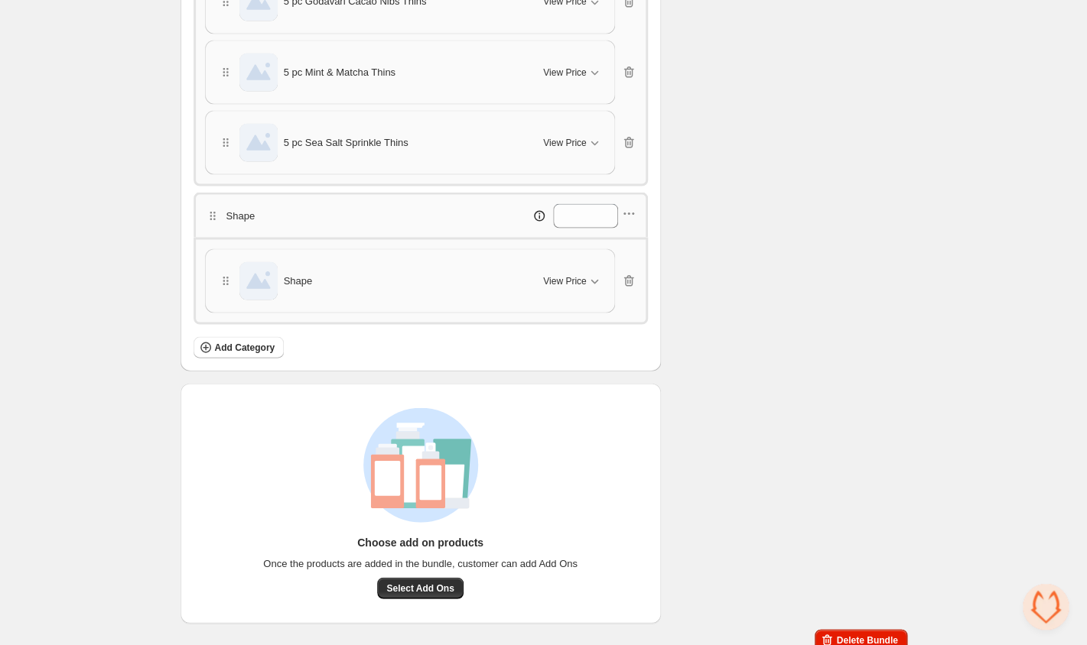
scroll to position [1024, 0]
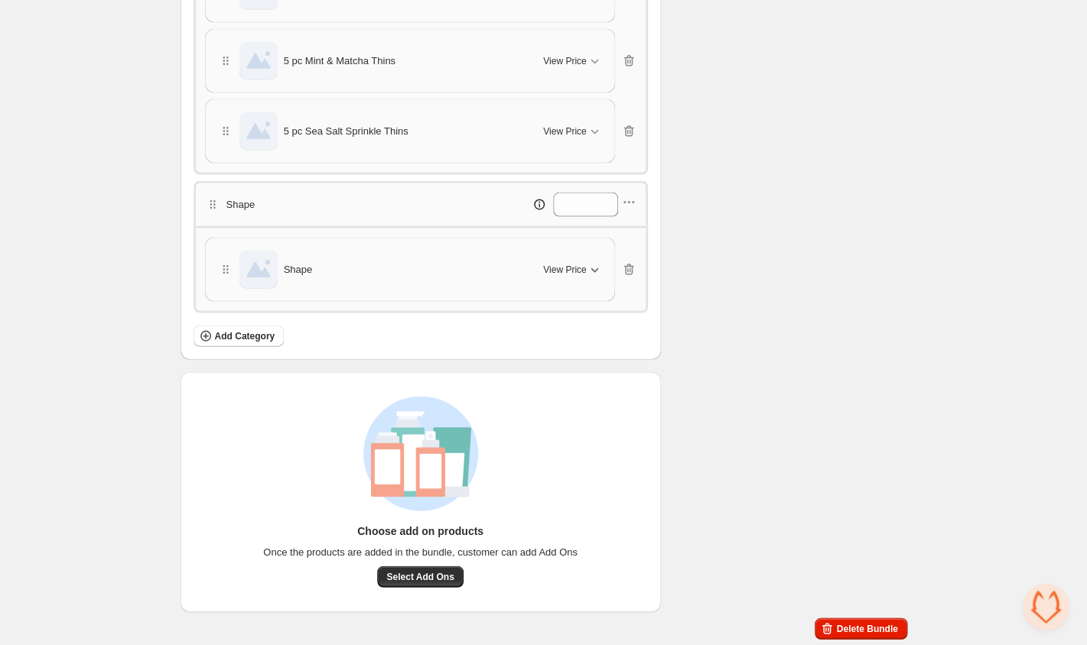
click at [592, 270] on icon "button" at bounding box center [594, 270] width 8 height 5
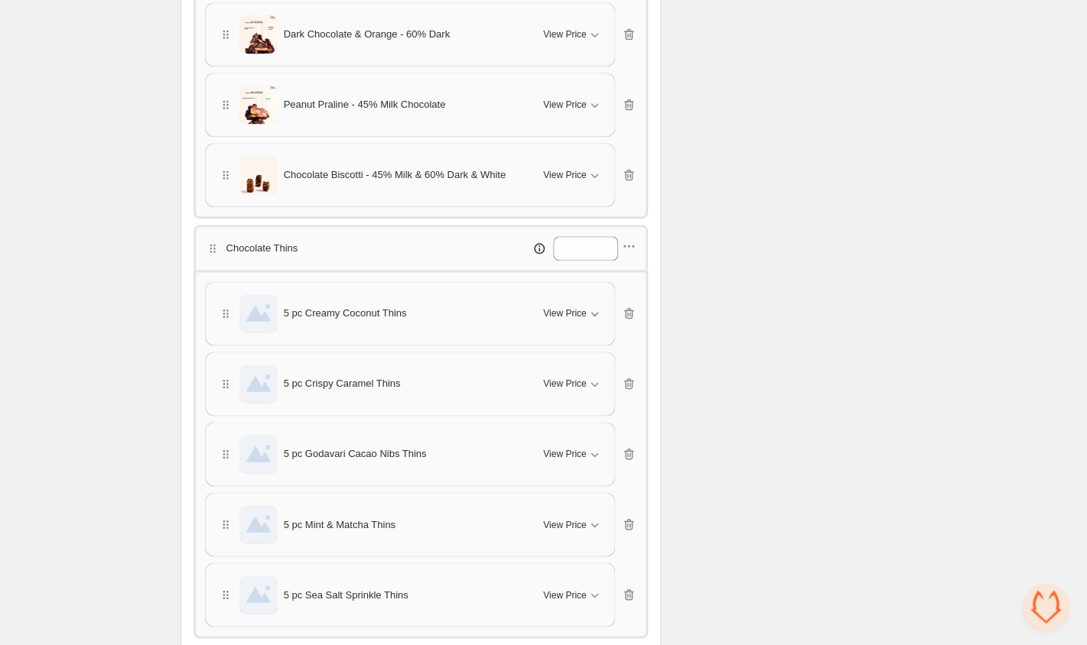
scroll to position [410, 0]
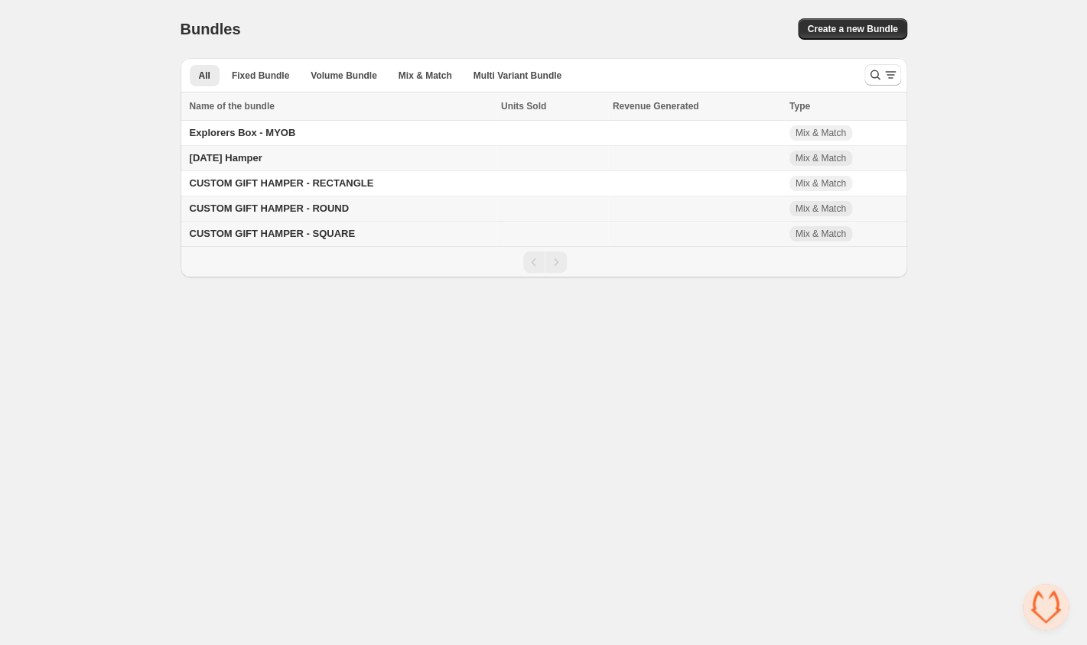
click at [318, 233] on span "CUSTOM GIFT HAMPER - SQUARE" at bounding box center [272, 233] width 165 height 11
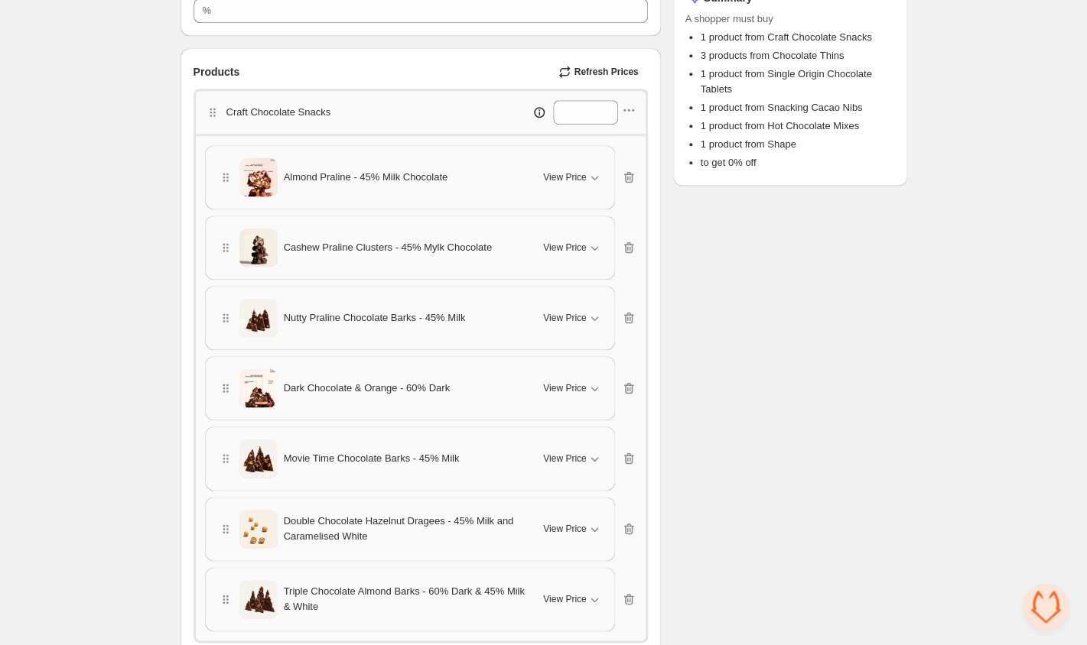
scroll to position [277, 0]
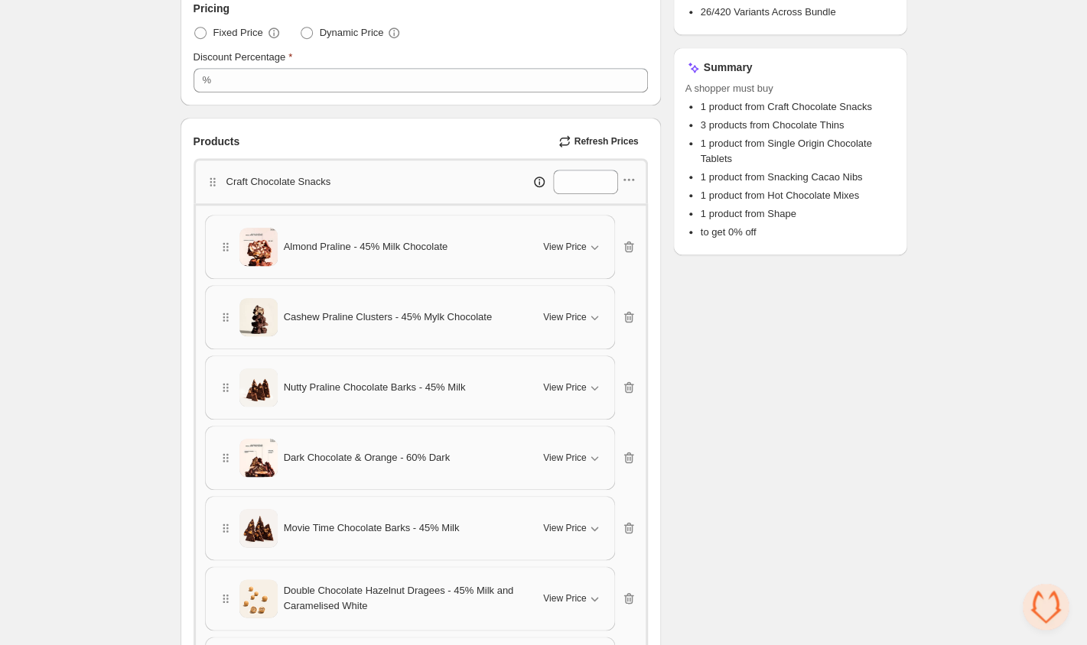
click at [606, 136] on span "Refresh Prices" at bounding box center [605, 141] width 64 height 12
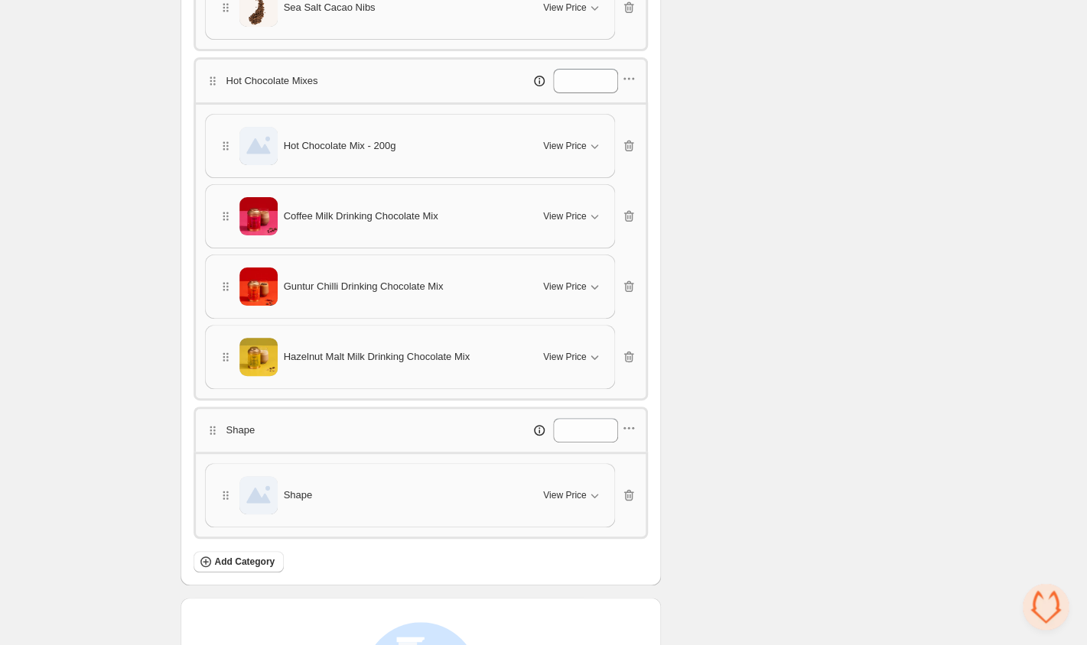
scroll to position [2191, 0]
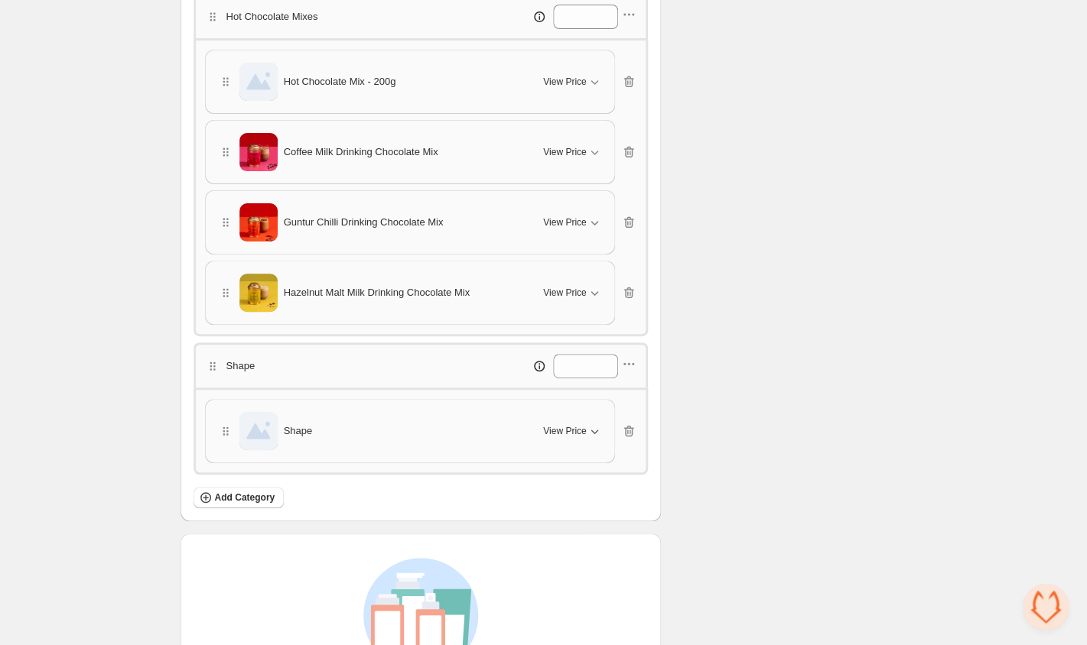
click at [562, 435] on span "View Price" at bounding box center [564, 431] width 43 height 12
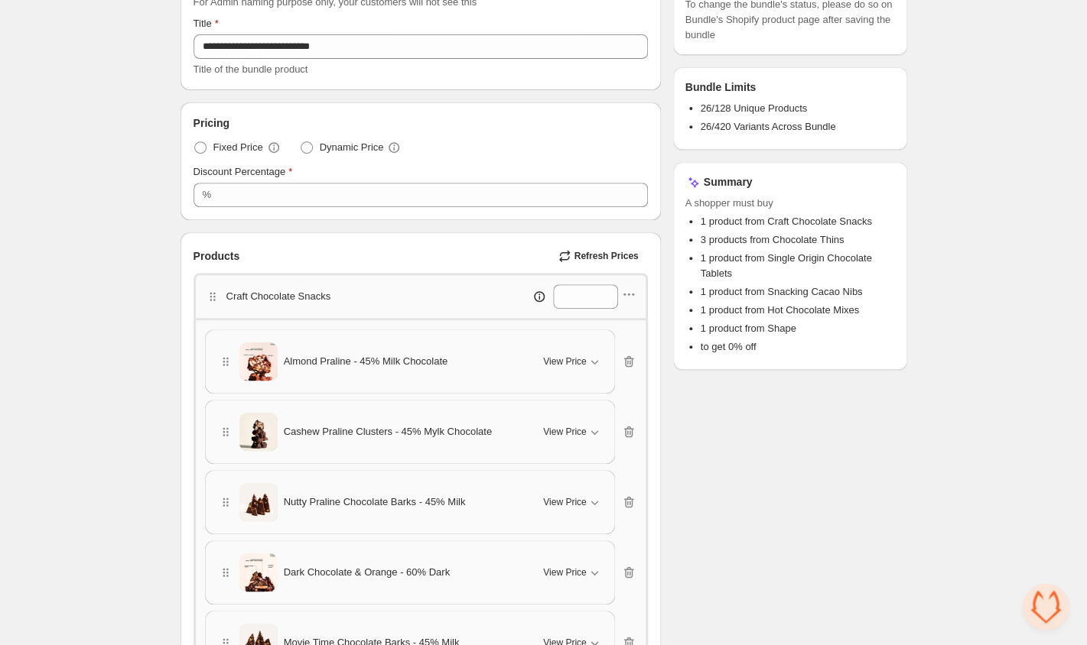
scroll to position [0, 0]
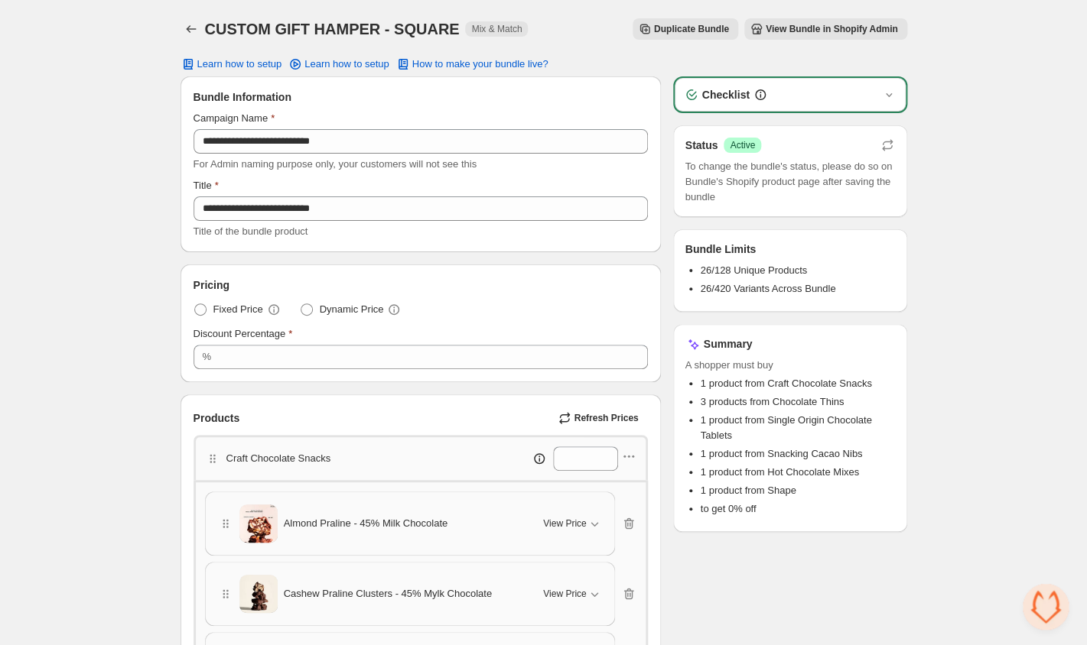
click at [572, 423] on button "Refresh Prices" at bounding box center [599, 418] width 95 height 21
